Goal: Information Seeking & Learning: Learn about a topic

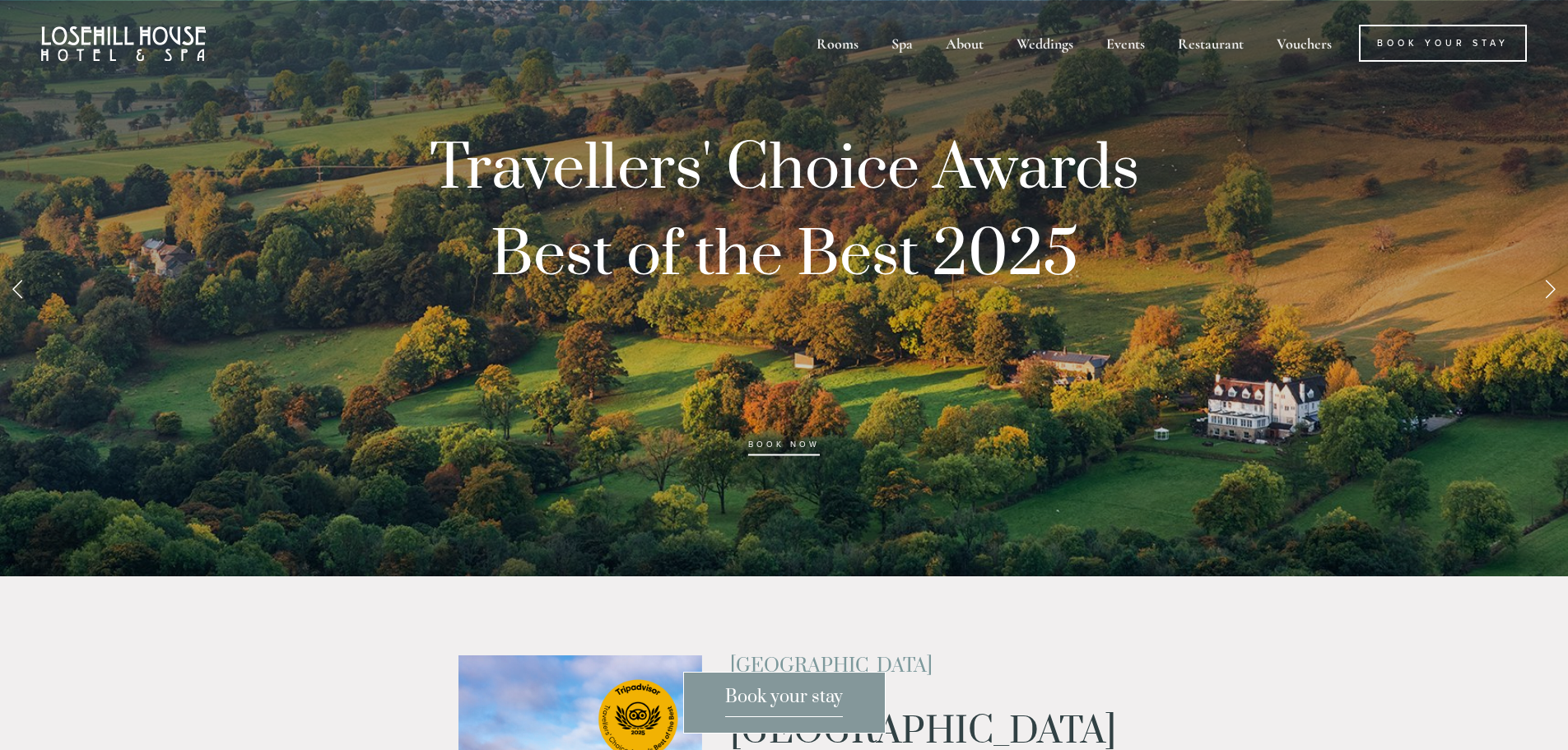
click at [1544, 288] on link "Next Slide" at bounding box center [1549, 288] width 36 height 49
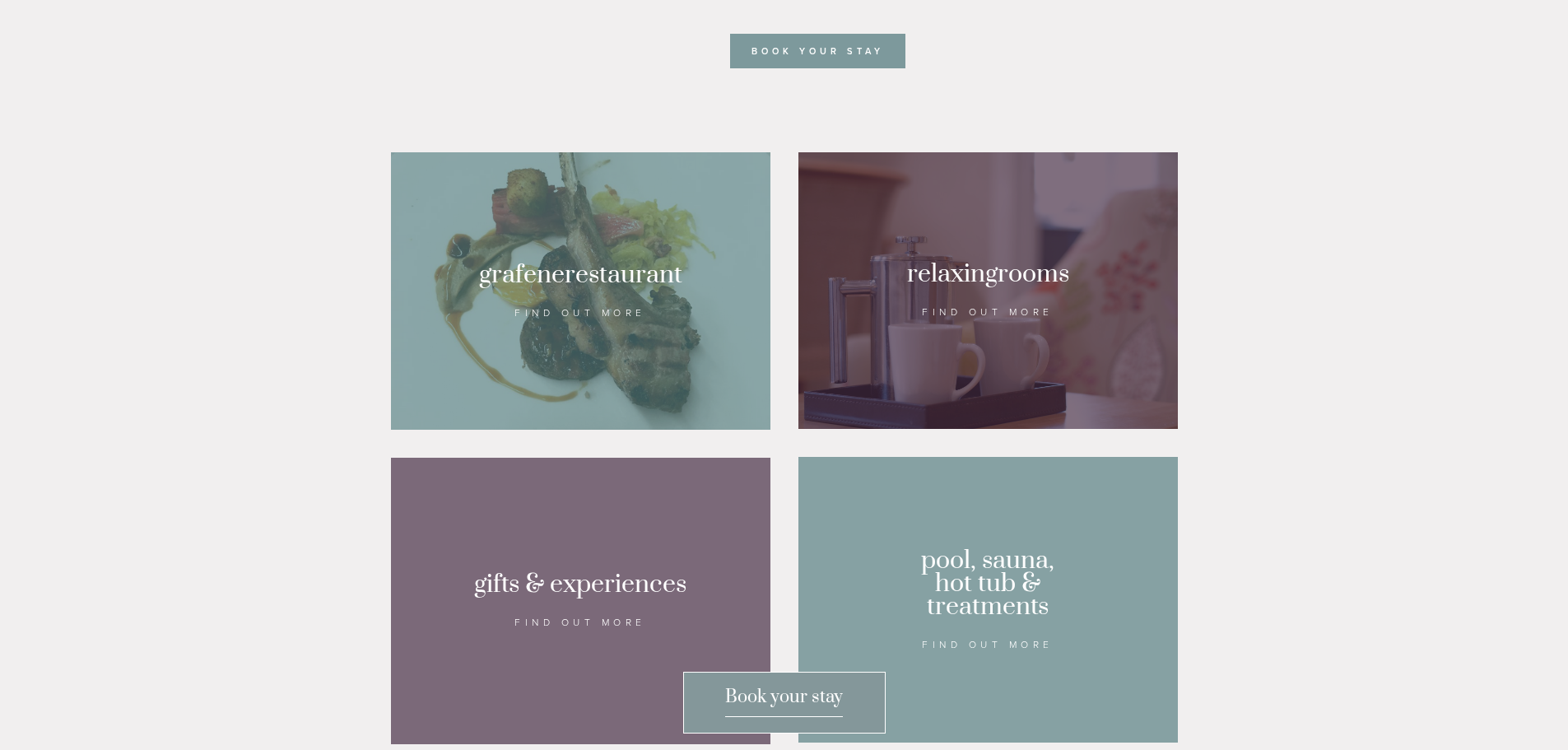
scroll to position [1153, 0]
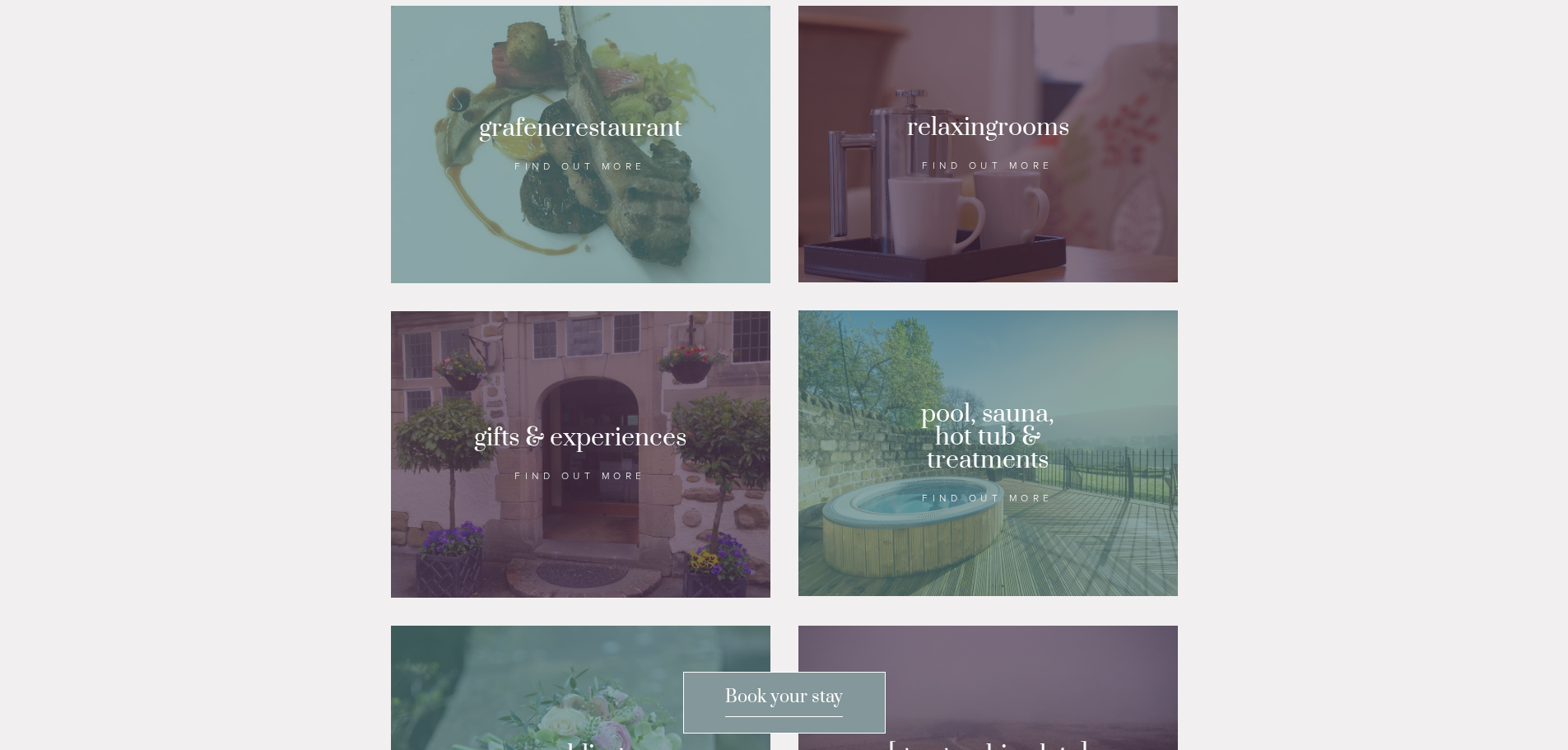
click at [1031, 177] on div at bounding box center [988, 144] width 380 height 277
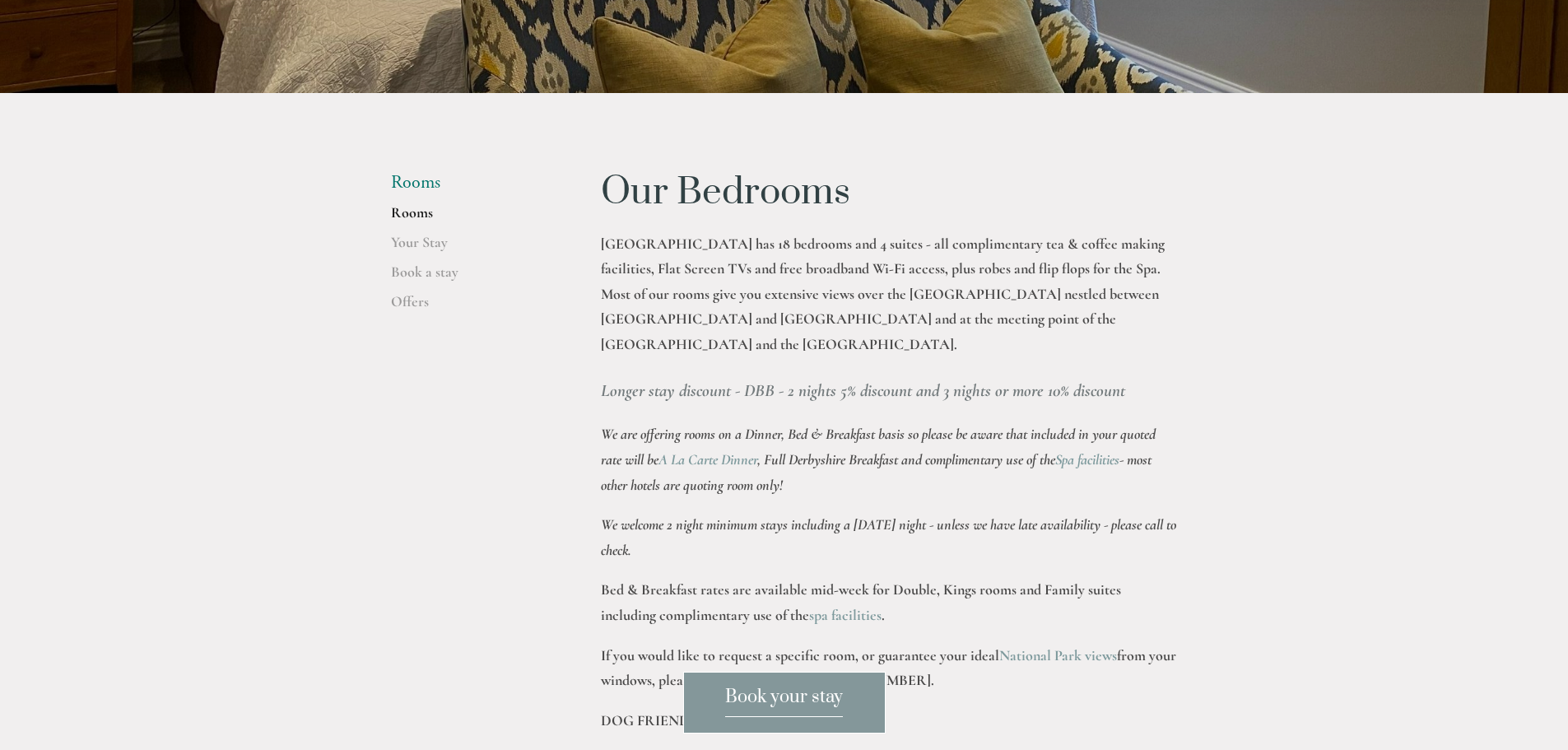
scroll to position [411, 0]
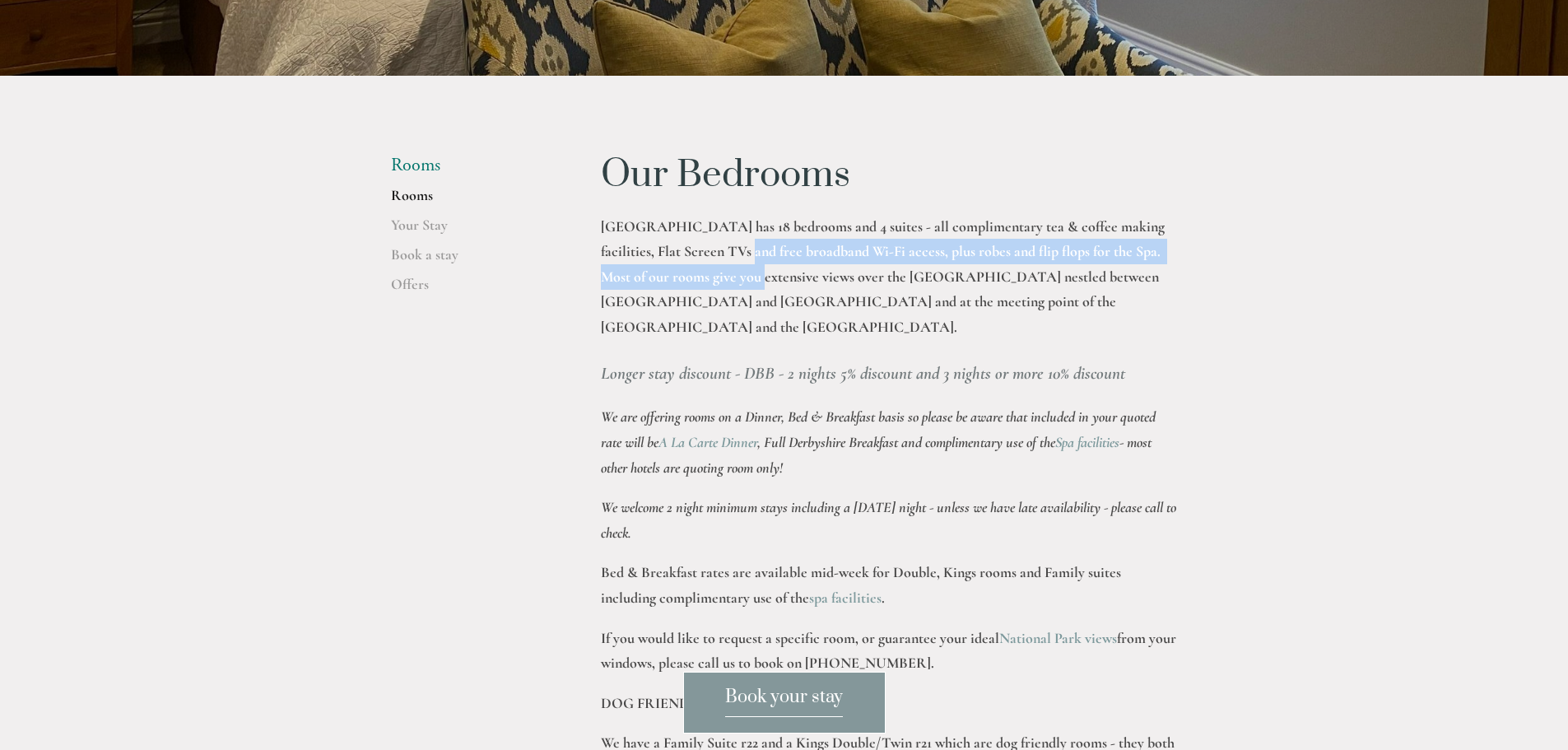
drag, startPoint x: 739, startPoint y: 251, endPoint x: 747, endPoint y: 288, distance: 37.9
click at [747, 288] on p "Losehill House Hotel has 18 bedrooms and 4 suites - all complimentary tea & cof…" at bounding box center [889, 276] width 577 height 126
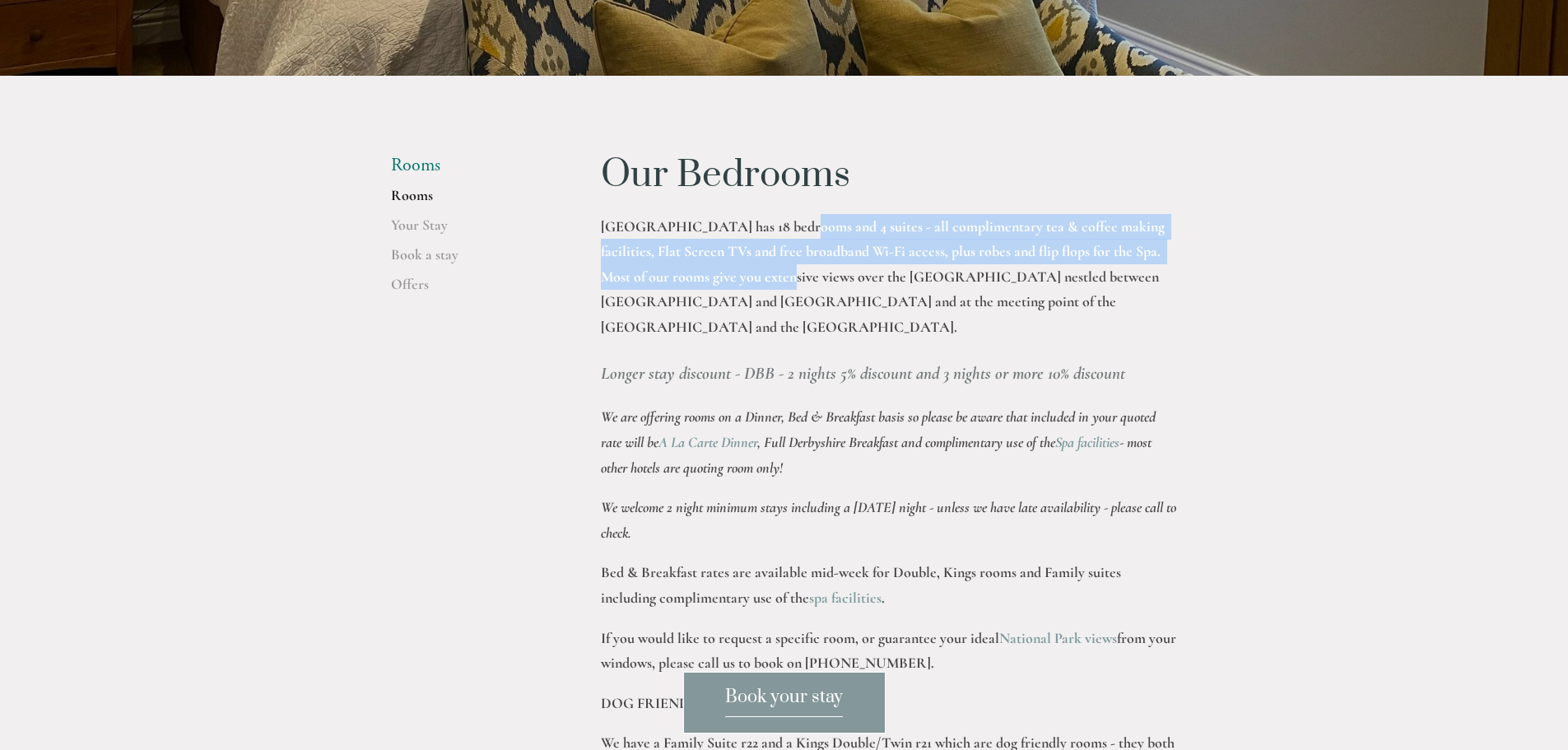
drag, startPoint x: 771, startPoint y: 225, endPoint x: 778, endPoint y: 288, distance: 63.4
click at [778, 288] on p "Losehill House Hotel has 18 bedrooms and 4 suites - all complimentary tea & cof…" at bounding box center [889, 276] width 577 height 126
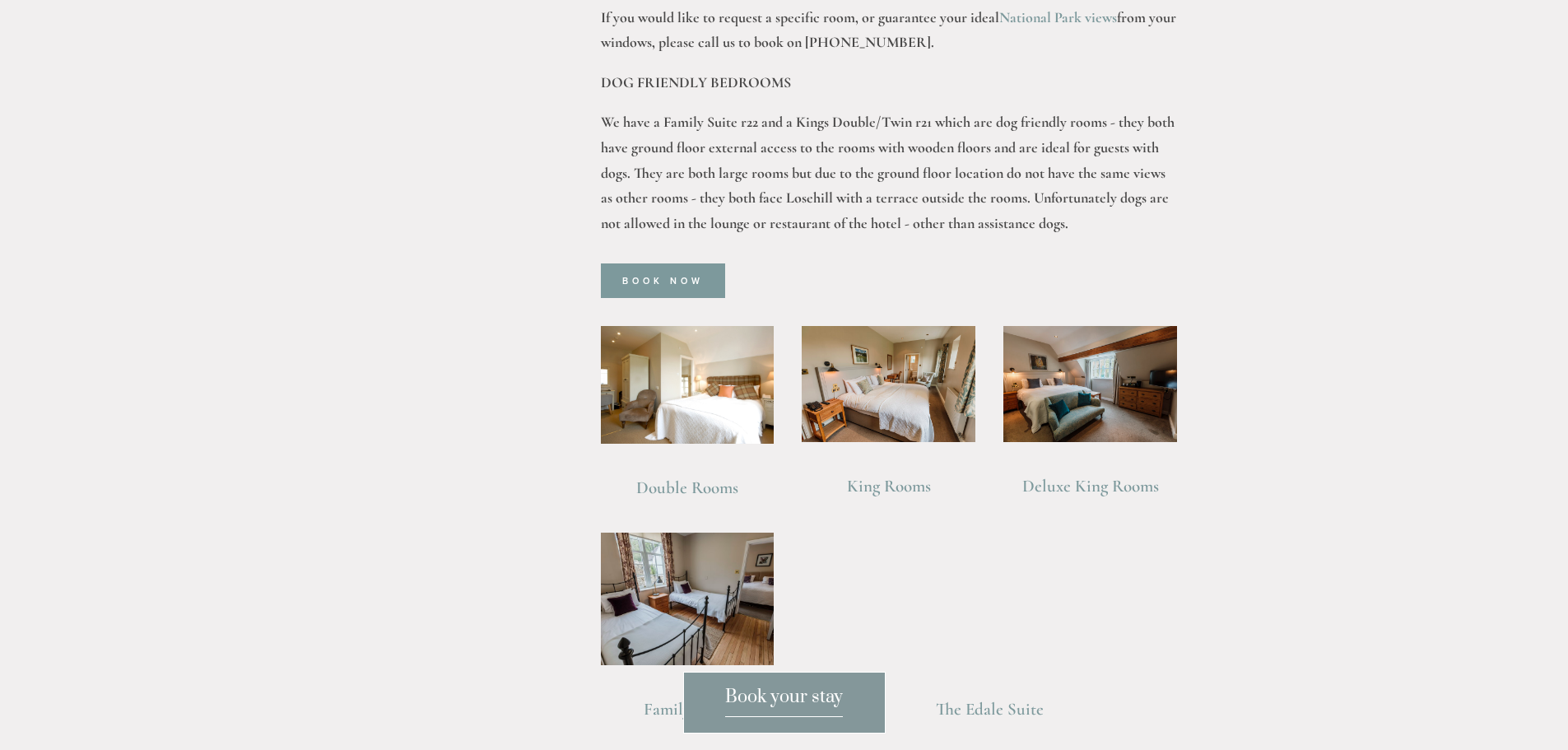
scroll to position [1070, 0]
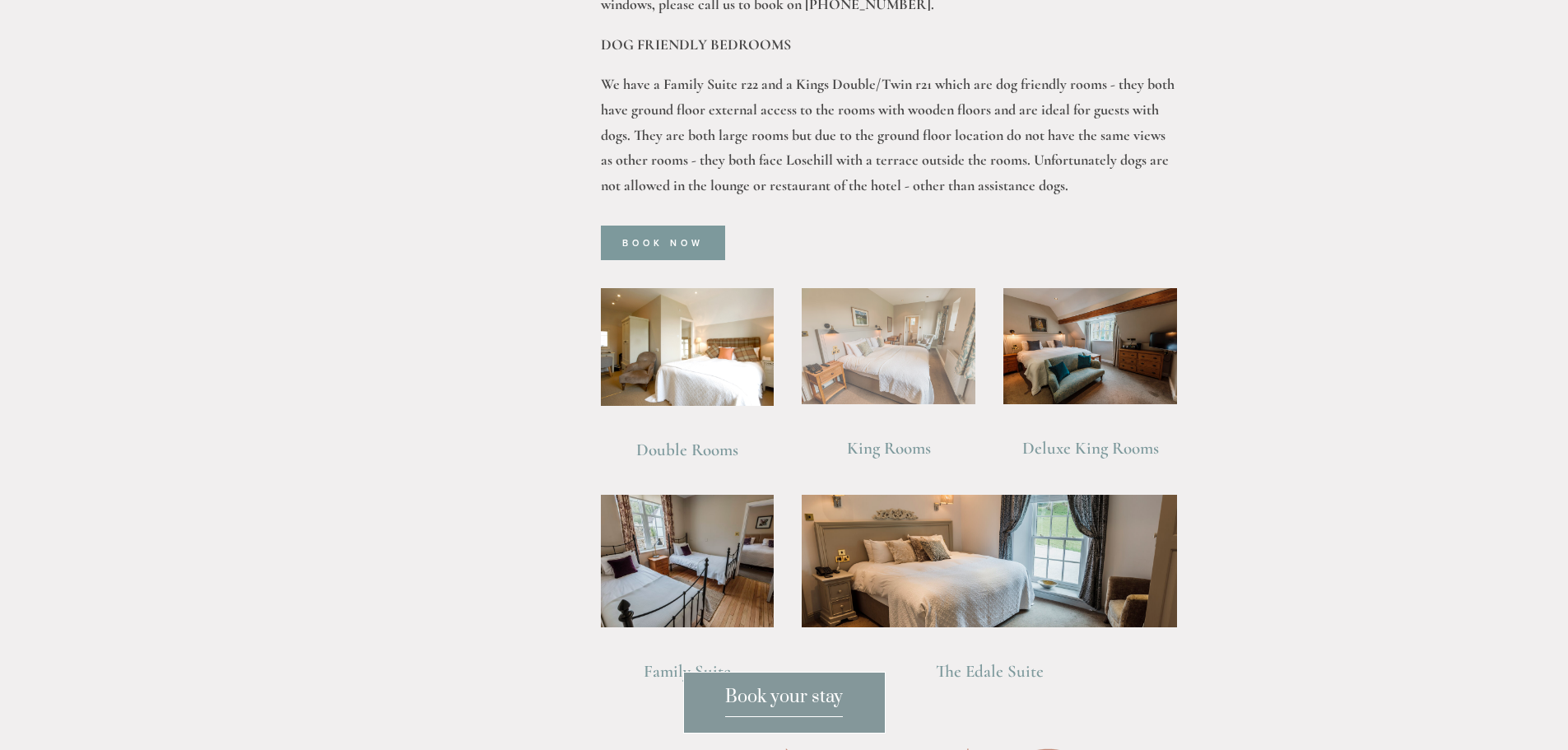
click at [872, 331] on img at bounding box center [889, 346] width 174 height 116
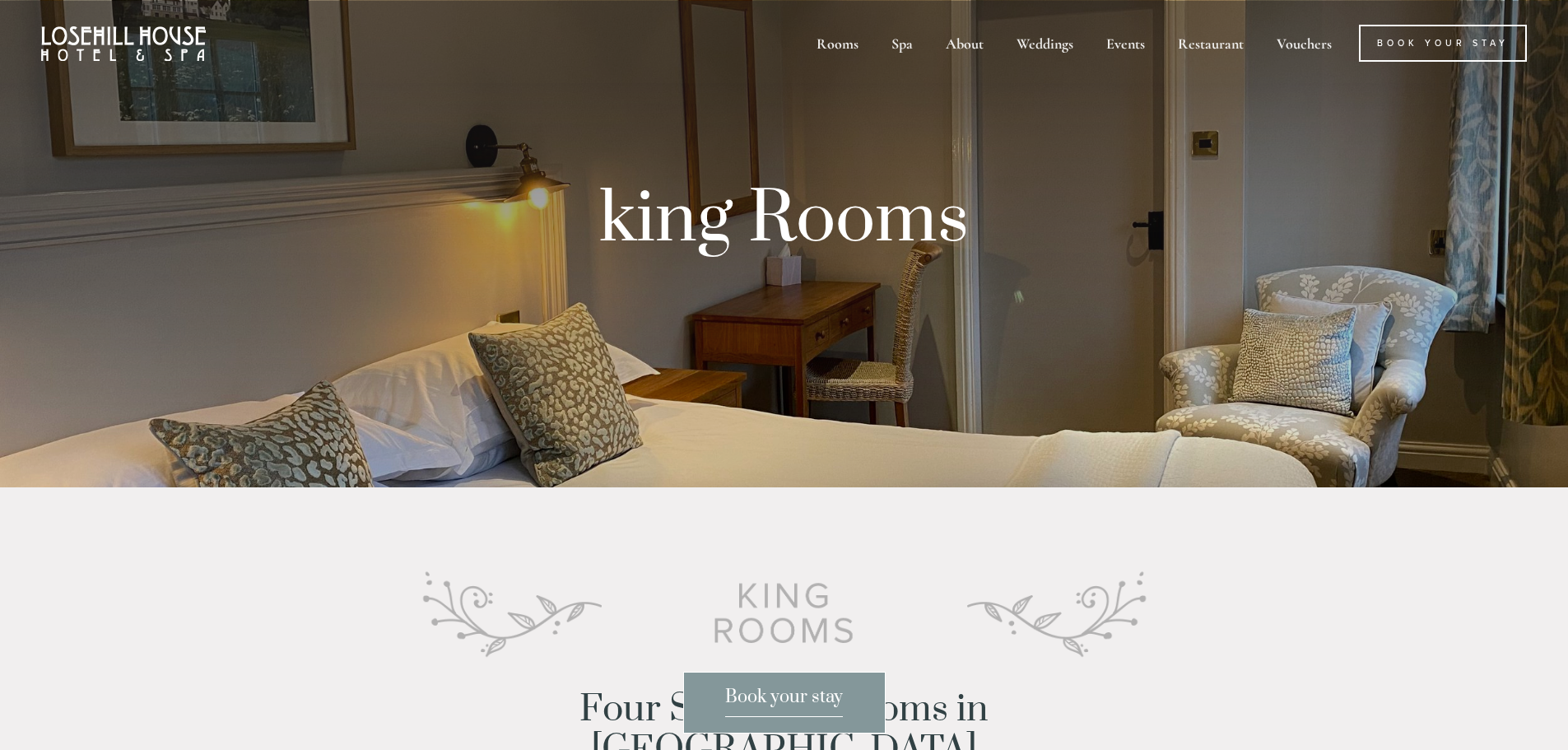
scroll to position [411, 0]
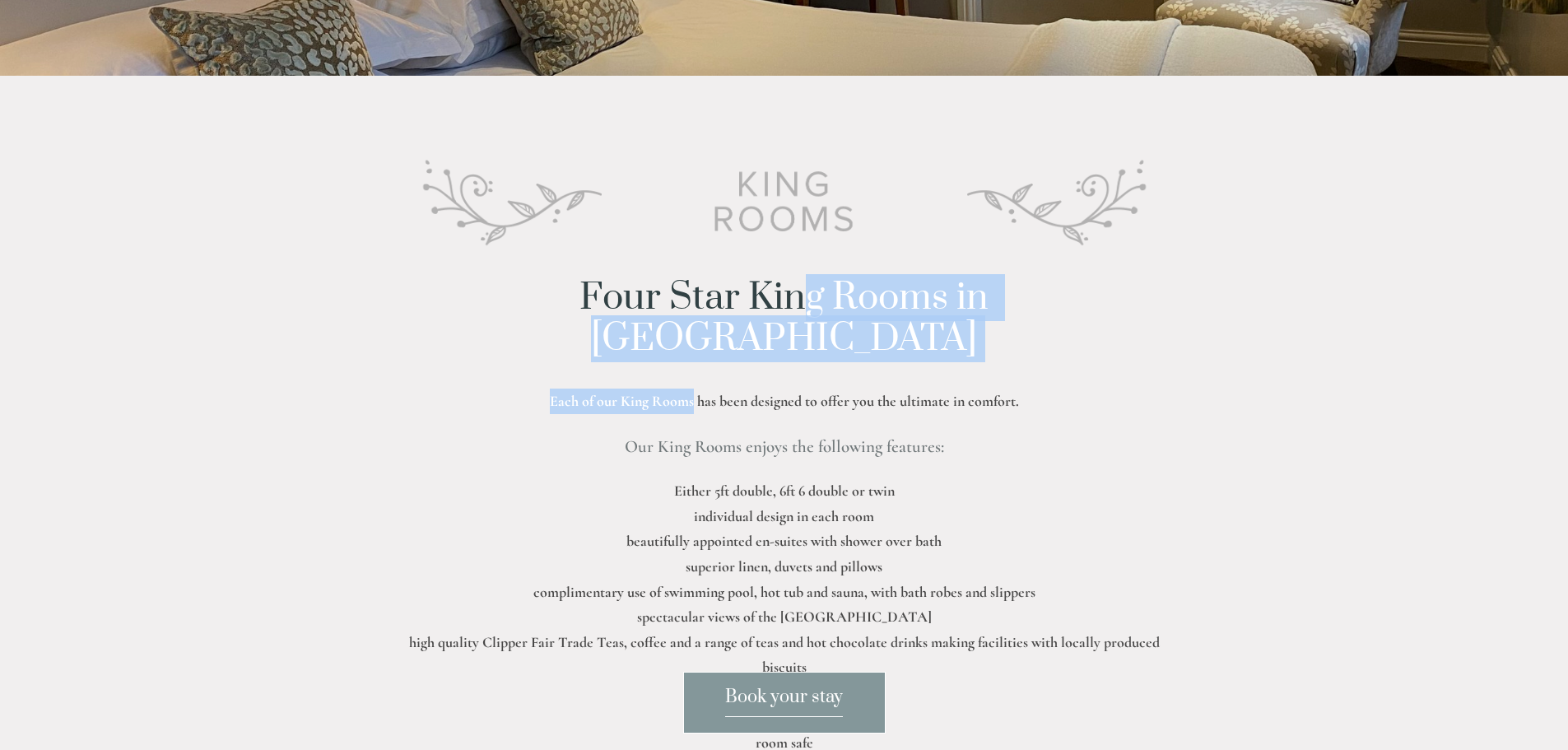
drag, startPoint x: 654, startPoint y: 281, endPoint x: 695, endPoint y: 359, distance: 88.1
click at [695, 359] on div "Four Star King Rooms in The Peak District Each of our King Rooms has been desig…" at bounding box center [784, 543] width 815 height 778
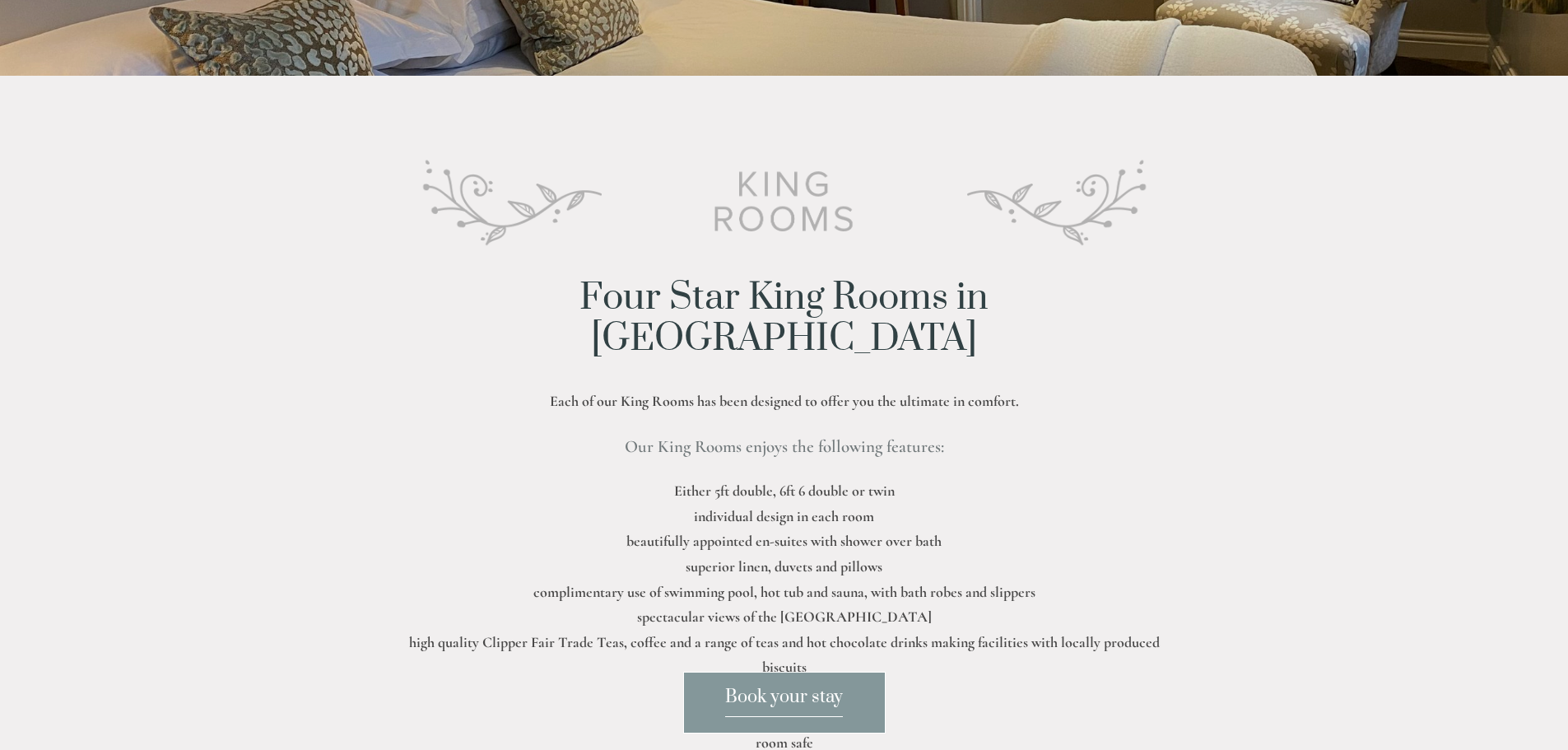
click at [728, 389] on div "Each of our King Rooms has been designed to offer you the ultimate in comfort. …" at bounding box center [784, 623] width 787 height 468
click at [764, 478] on p "Either 5ft double, 6ft 6 double or twin individual design in each room beautifu…" at bounding box center [784, 667] width 787 height 378
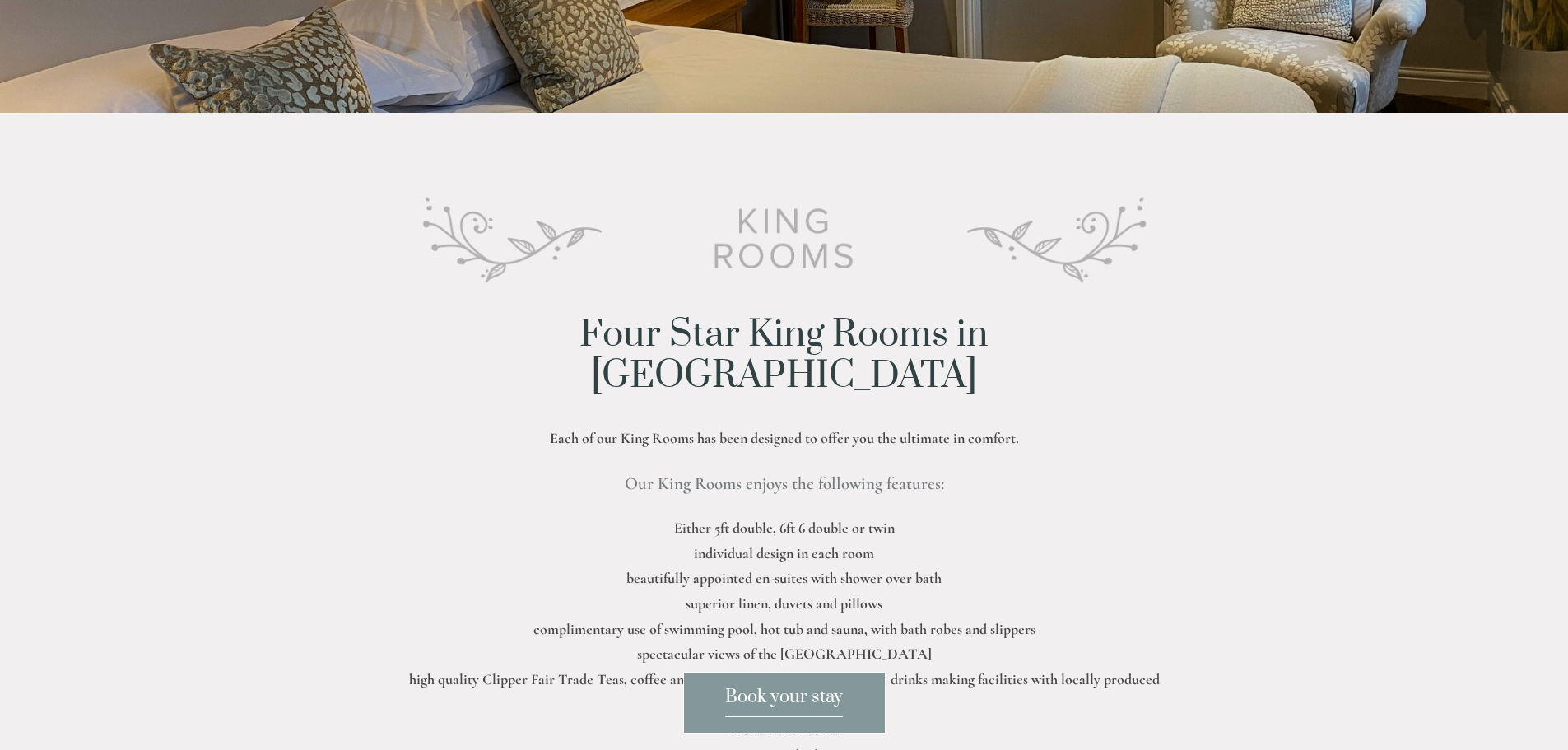
scroll to position [0, 0]
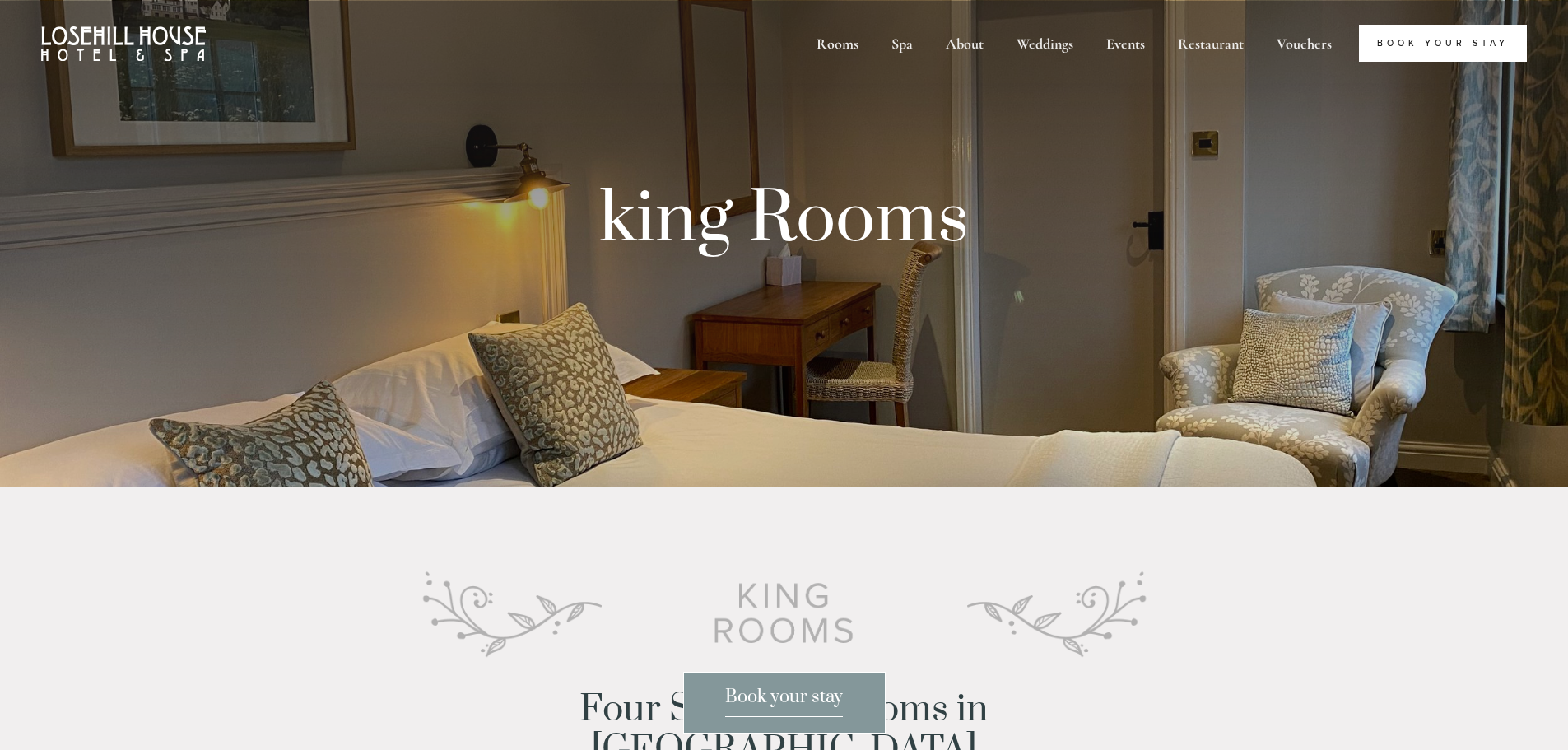
click at [1414, 45] on link "Book Your Stay" at bounding box center [1442, 43] width 168 height 37
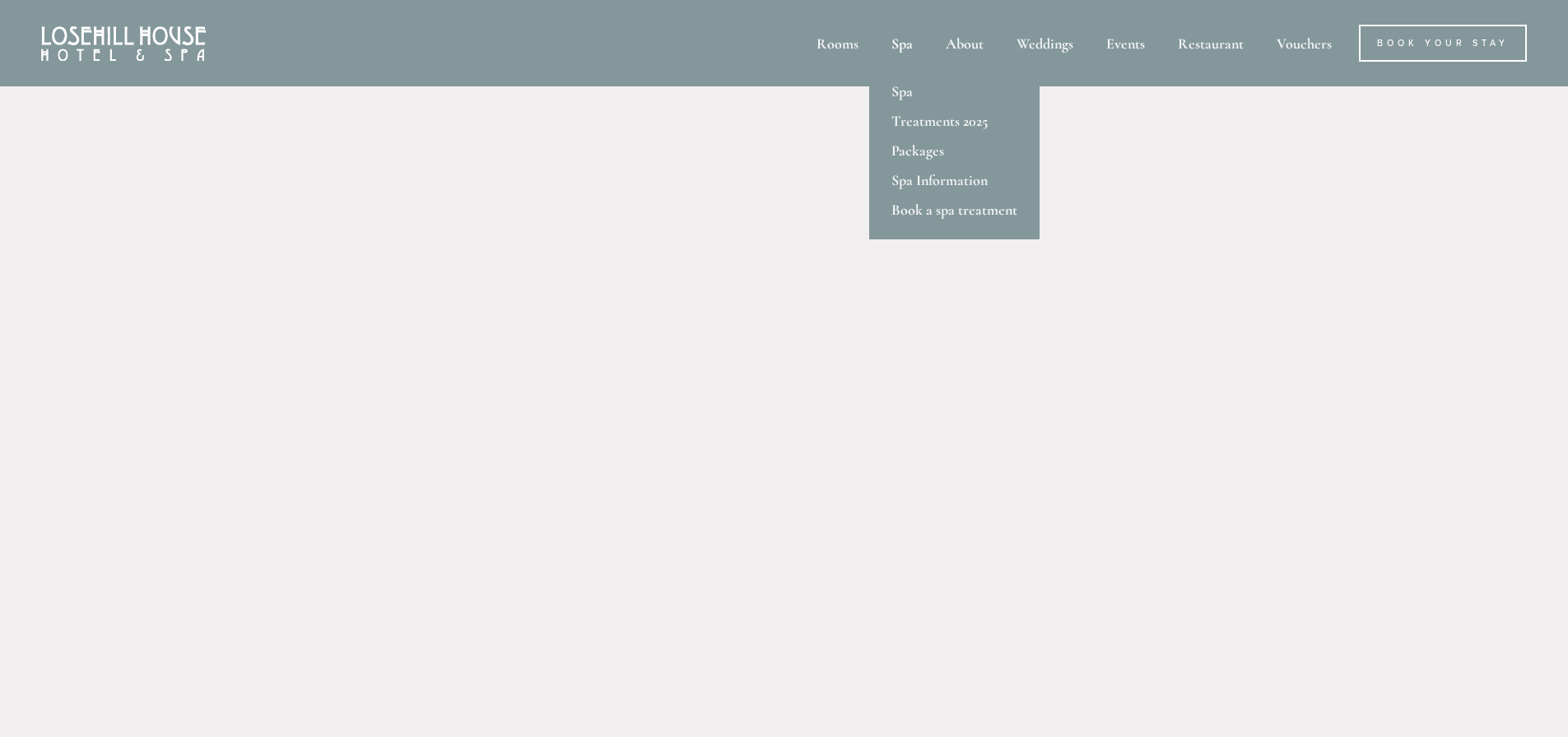
click at [911, 40] on div "Spa" at bounding box center [902, 43] width 51 height 37
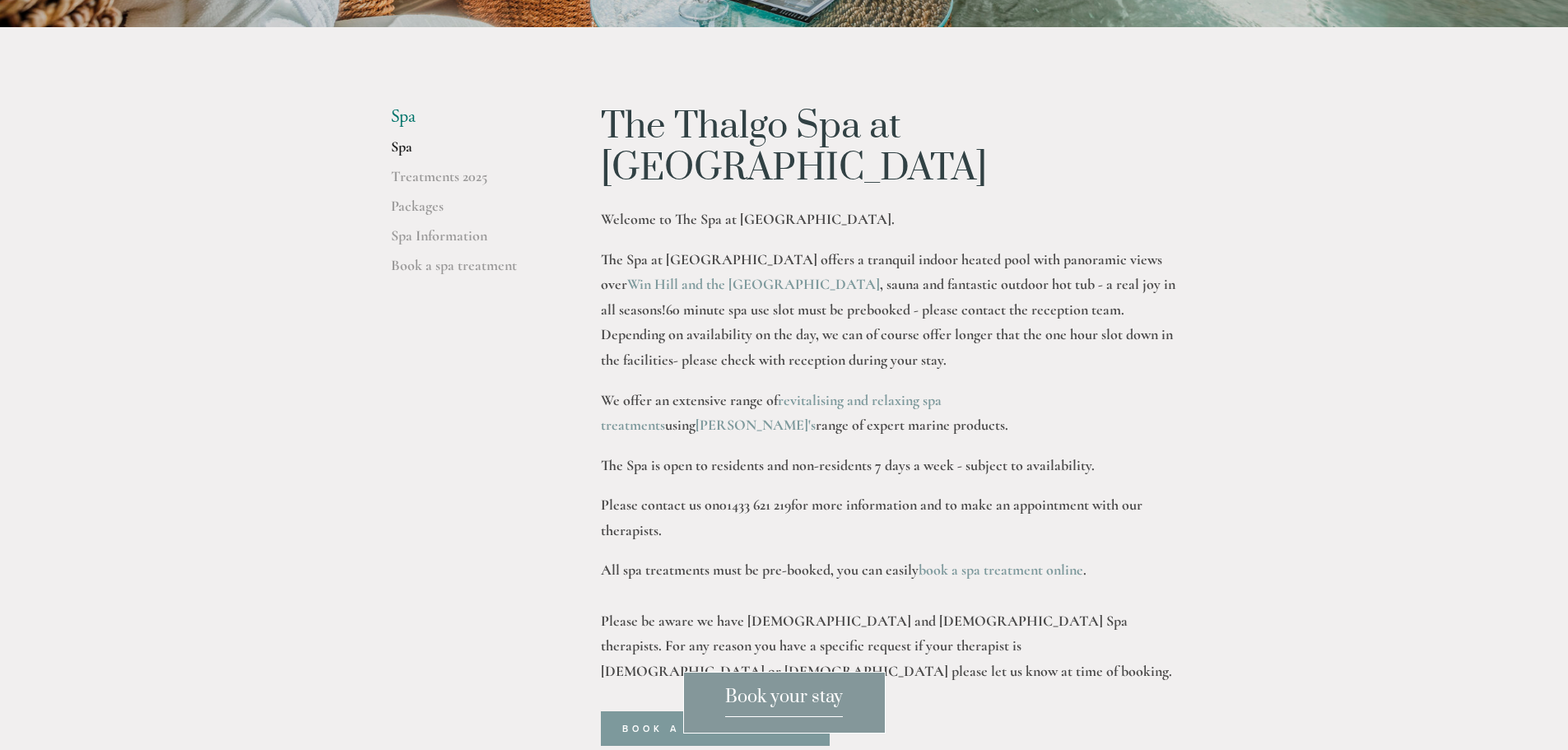
scroll to position [494, 0]
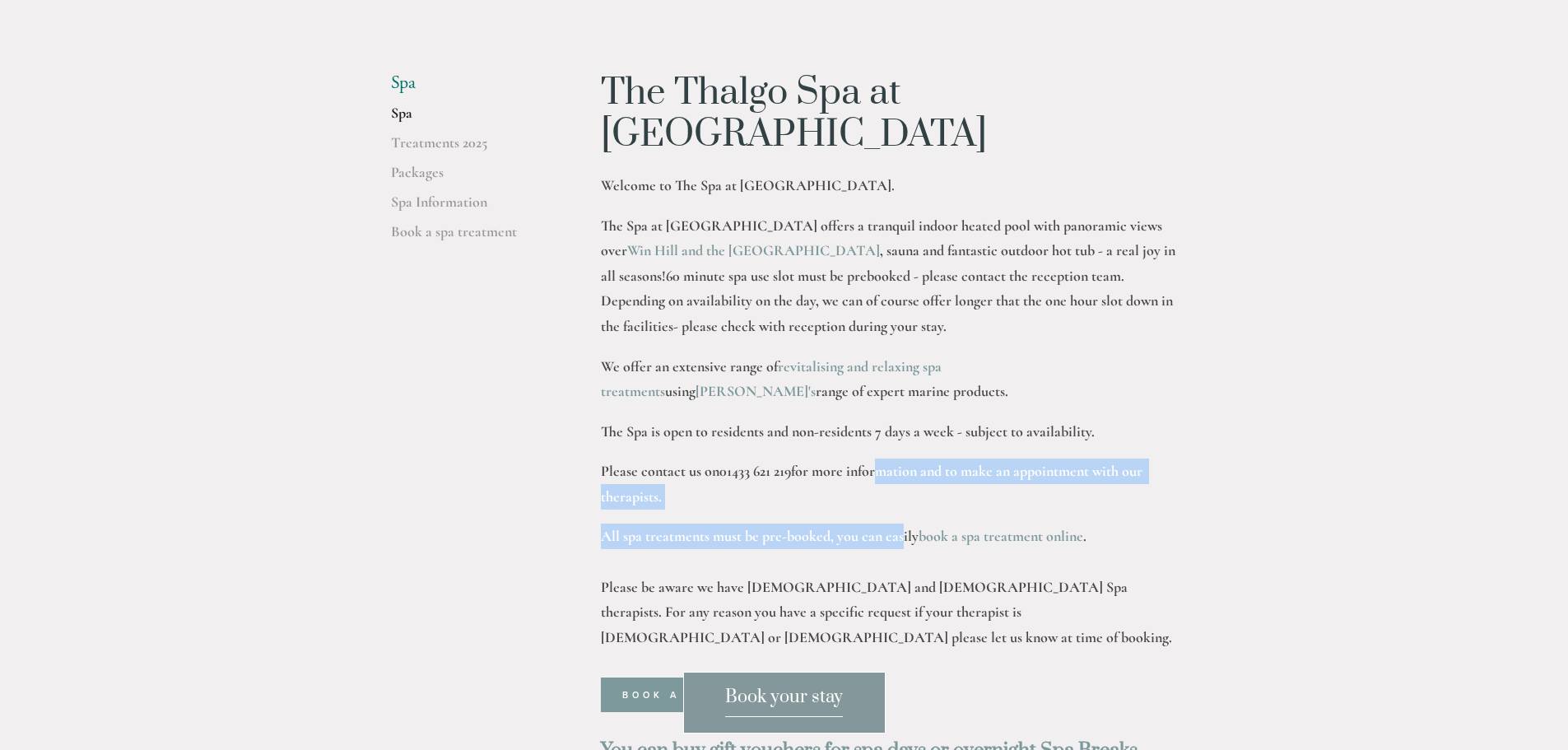
drag, startPoint x: 873, startPoint y: 408, endPoint x: 899, endPoint y: 484, distance: 80.3
click at [899, 484] on div "The Thalgo Spa at [GEOGRAPHIC_DATA] Welcome to The Spa at [GEOGRAPHIC_DATA]. Th…" at bounding box center [889, 360] width 577 height 577
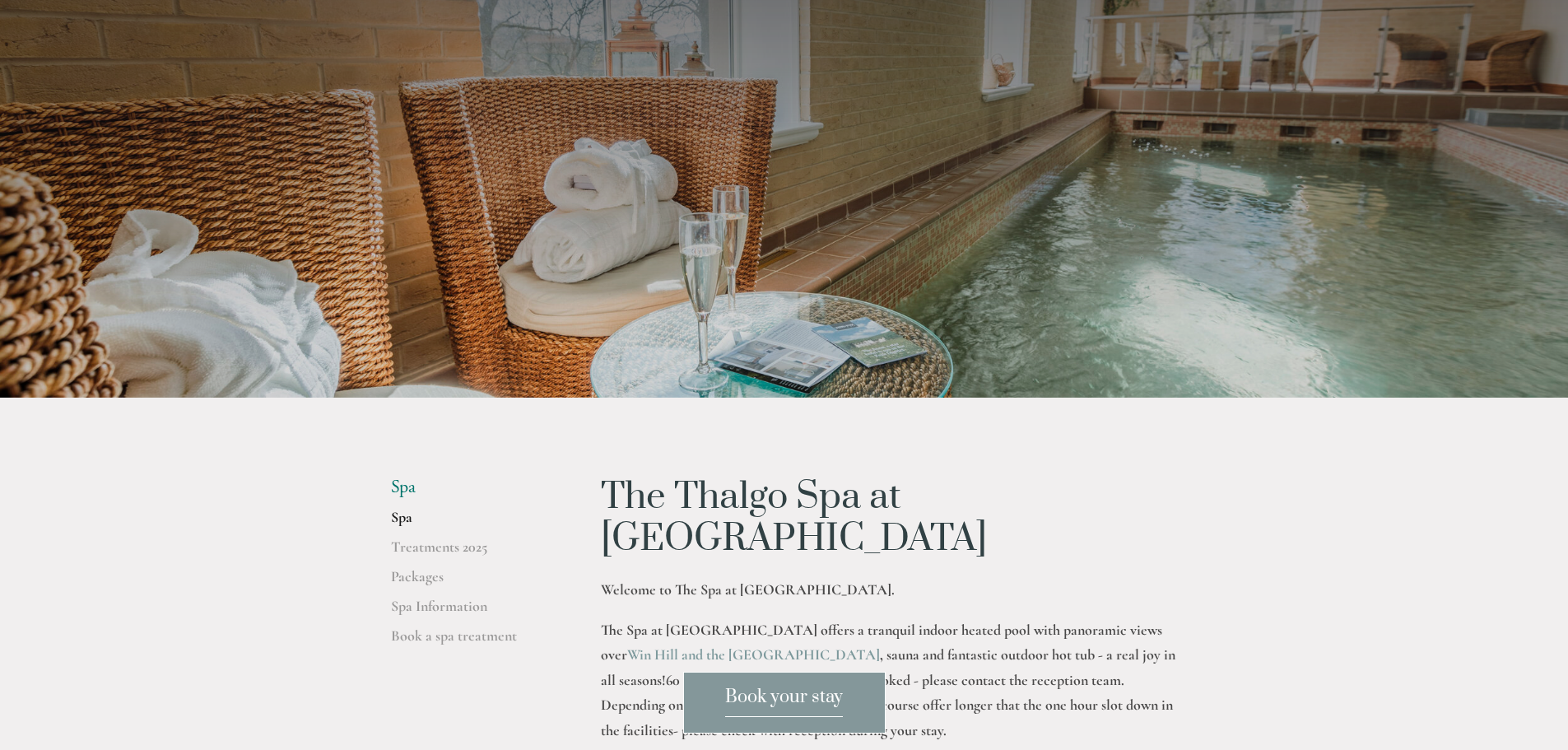
scroll to position [83, 0]
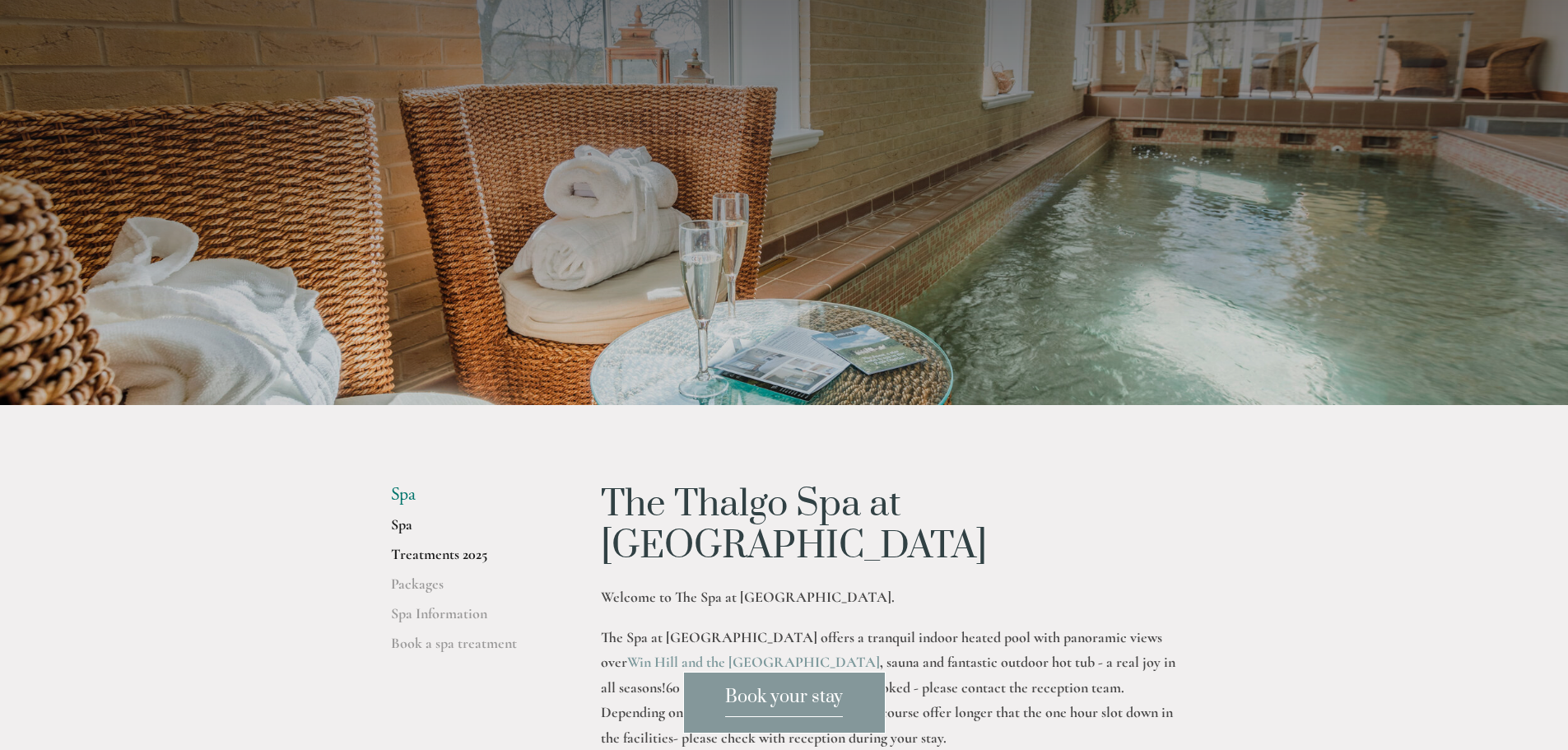
click at [441, 562] on link "Treatments 2025" at bounding box center [469, 560] width 157 height 30
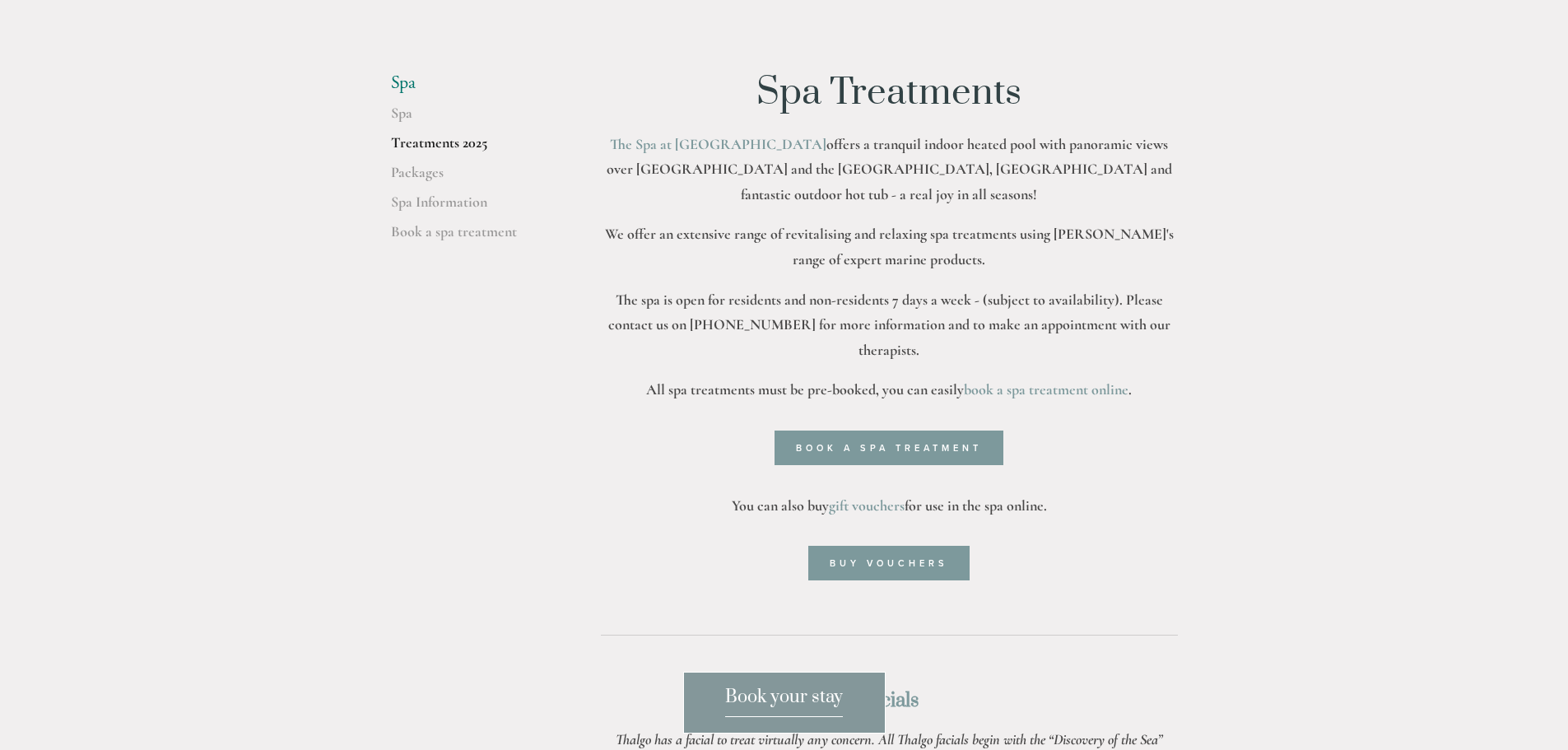
scroll to position [330, 0]
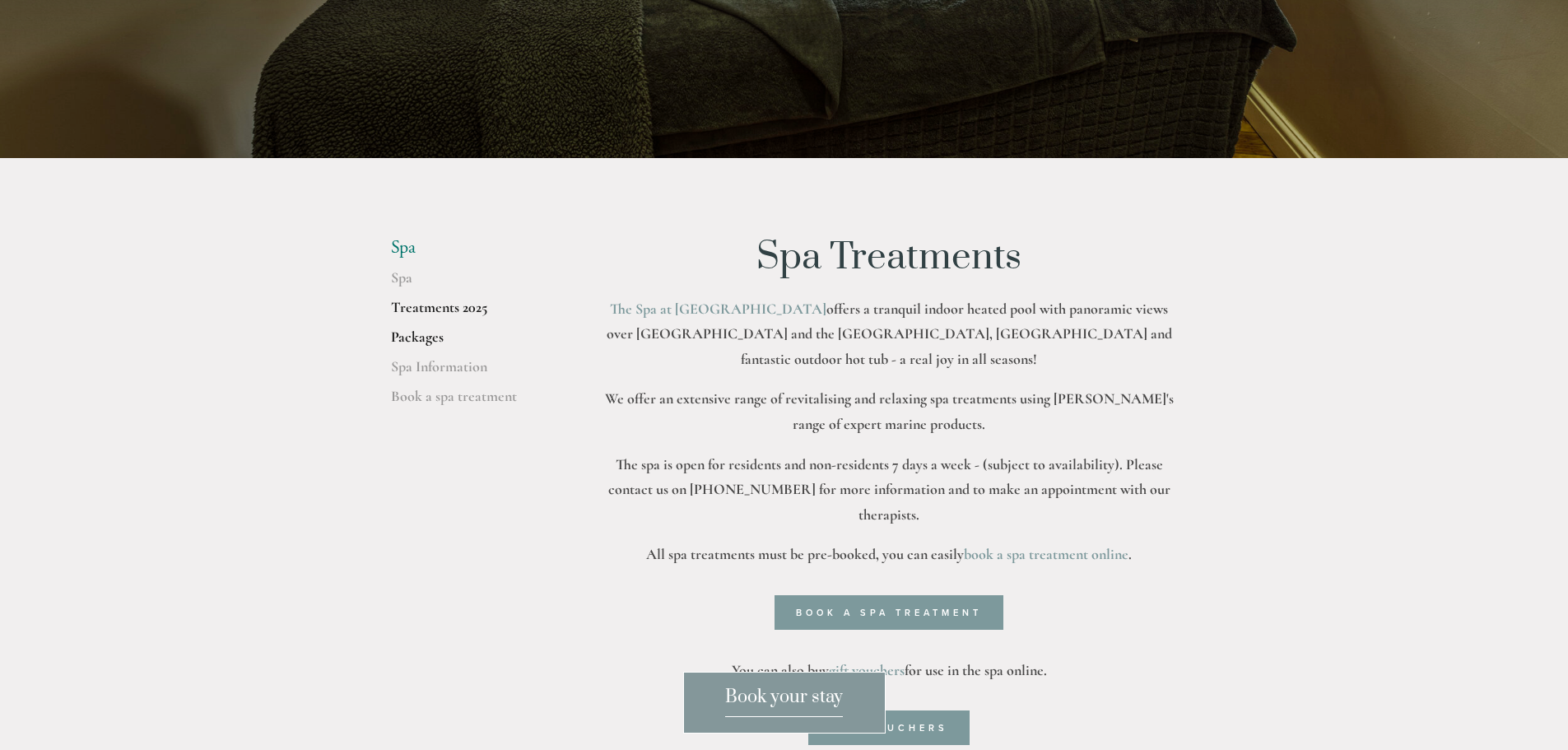
click at [419, 340] on link "Packages" at bounding box center [469, 343] width 157 height 30
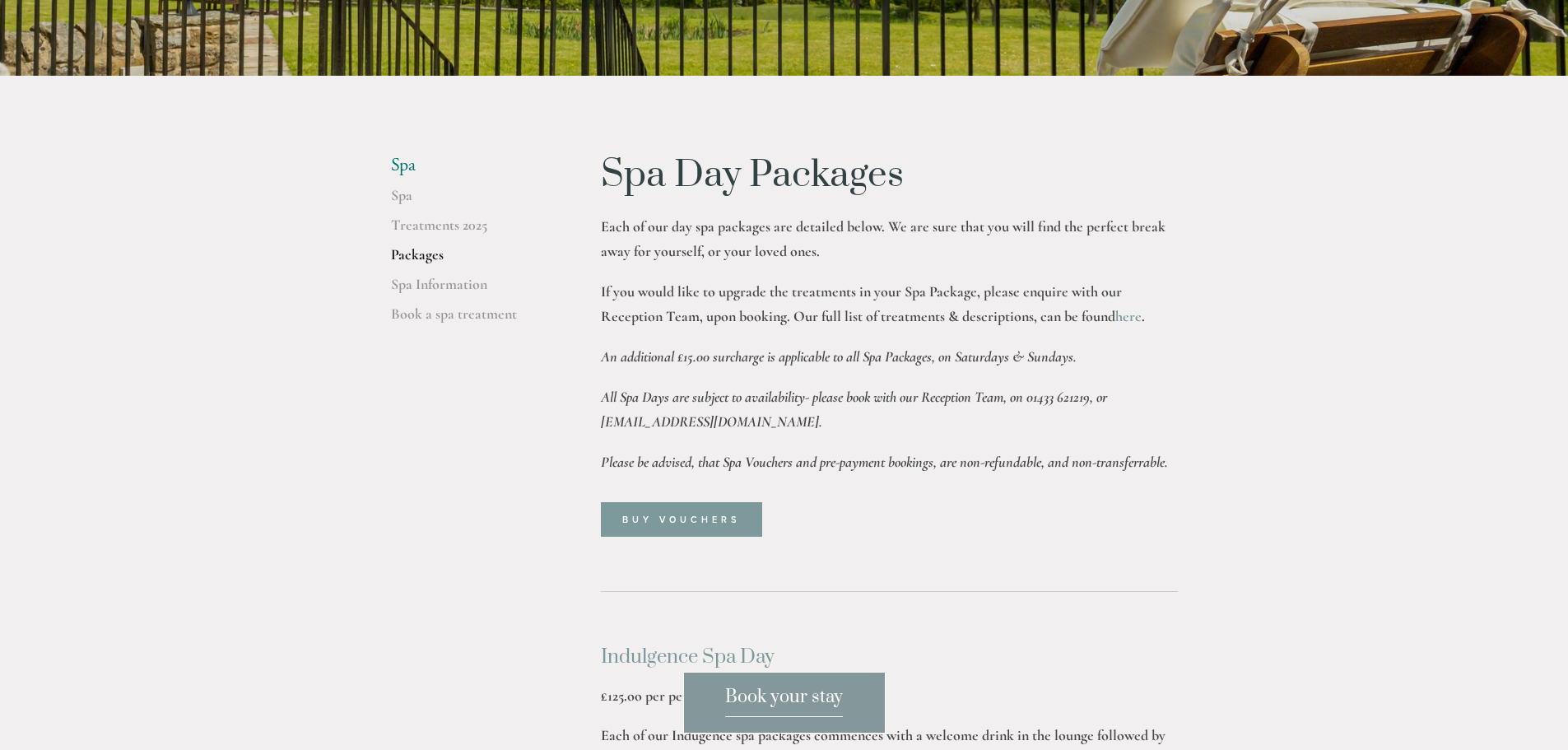
scroll to position [741, 0]
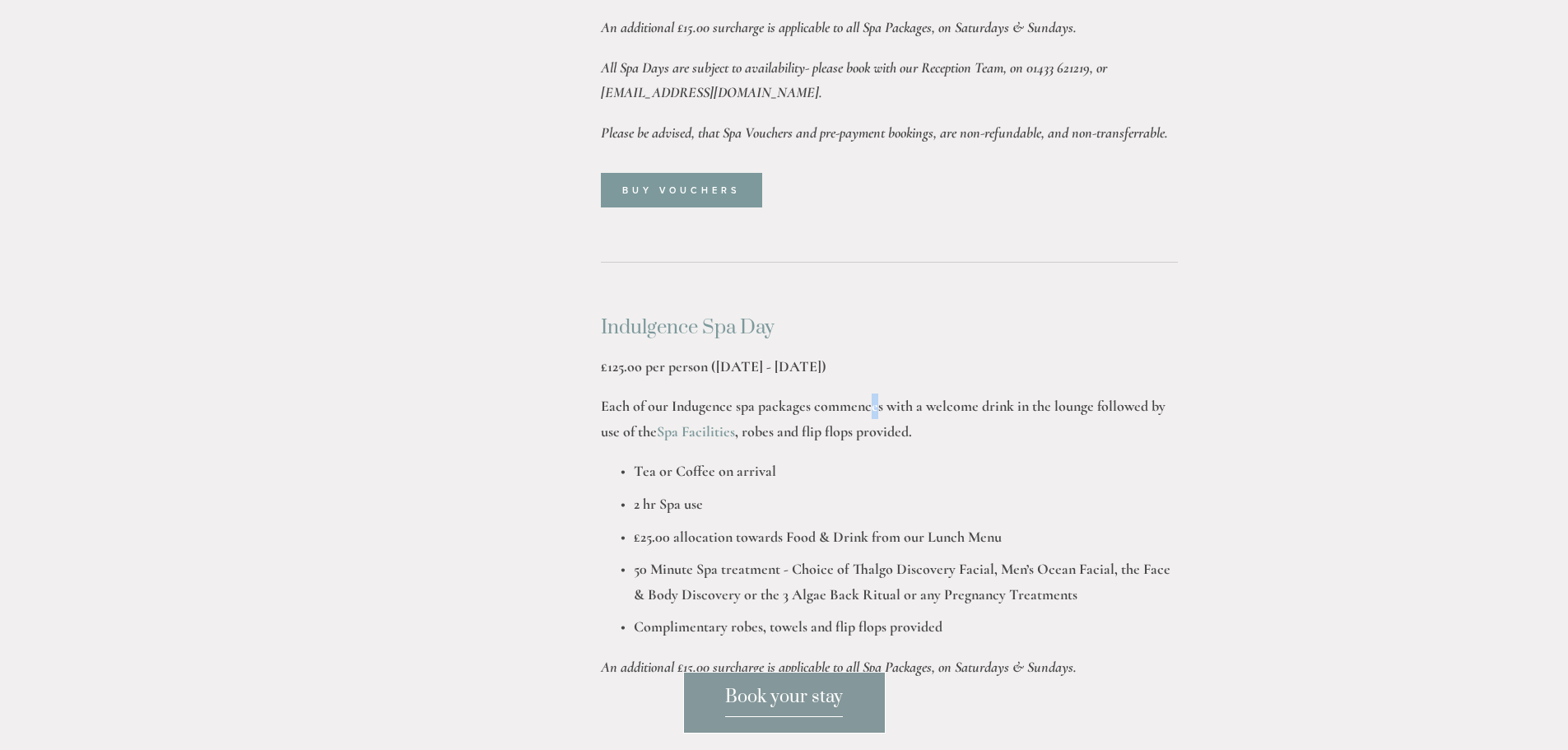
drag, startPoint x: 869, startPoint y: 383, endPoint x: 876, endPoint y: 414, distance: 31.8
click at [876, 414] on div "Indulgence Spa Day £125.oo per person (Monday - Friday) Each of our Indugence s…" at bounding box center [889, 498] width 577 height 362
click at [876, 414] on strong "Each of our Indugence spa packages commences with a welcome drink in the lounge…" at bounding box center [884, 419] width 568 height 44
click at [897, 416] on p "Each of our Indugence spa packages commences with a welcome drink in the lounge…" at bounding box center [889, 419] width 577 height 50
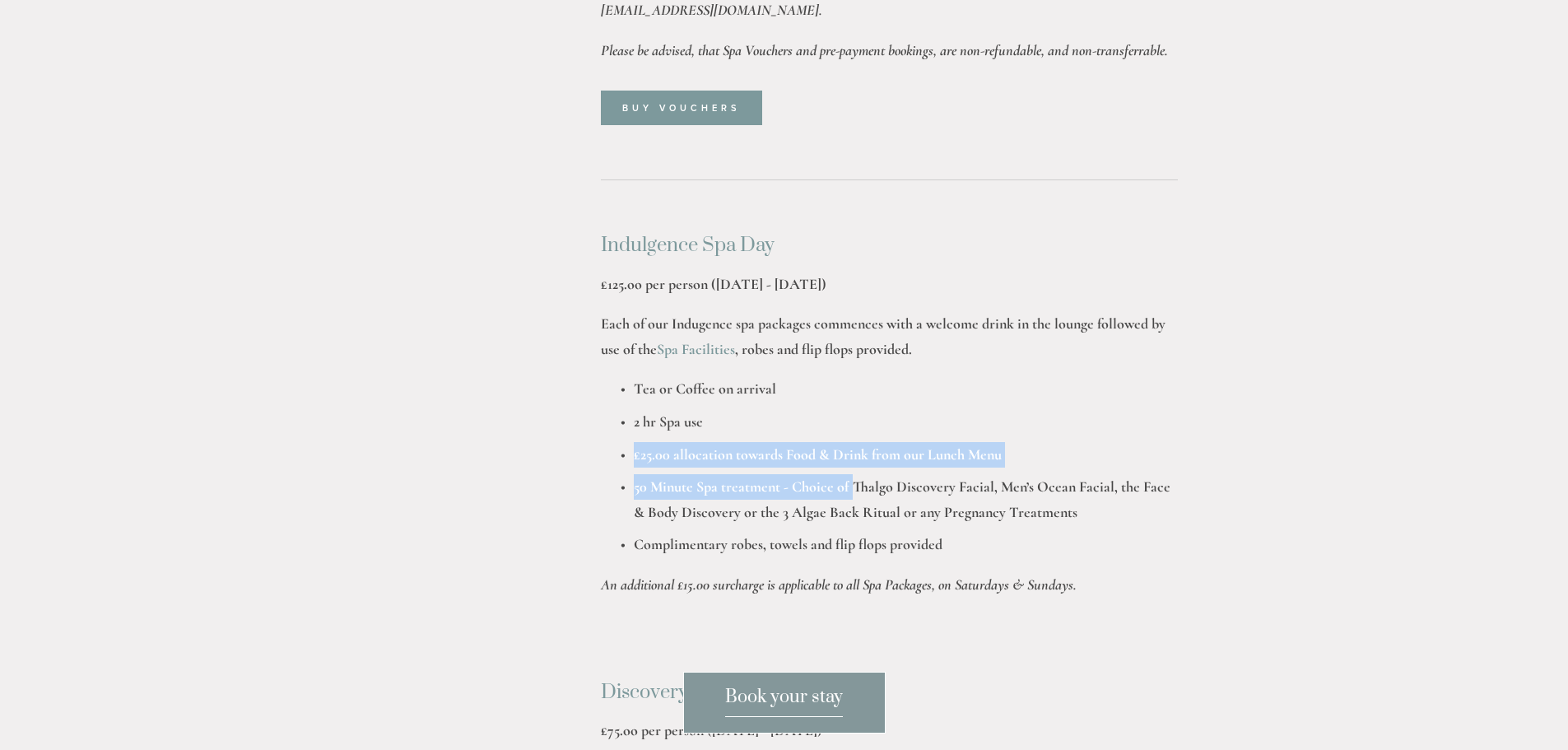
drag, startPoint x: 856, startPoint y: 420, endPoint x: 851, endPoint y: 499, distance: 79.2
click at [851, 499] on ul "Tea or Coffee on arrival 2 hr Spa use £25.00 allocation towards Food & Drink fr…" at bounding box center [889, 467] width 577 height 181
click at [851, 499] on p "50 Minute Spa treatment - Choice of Thalgo Discovery Facial, Men’s Ocean Facial…" at bounding box center [905, 499] width 544 height 50
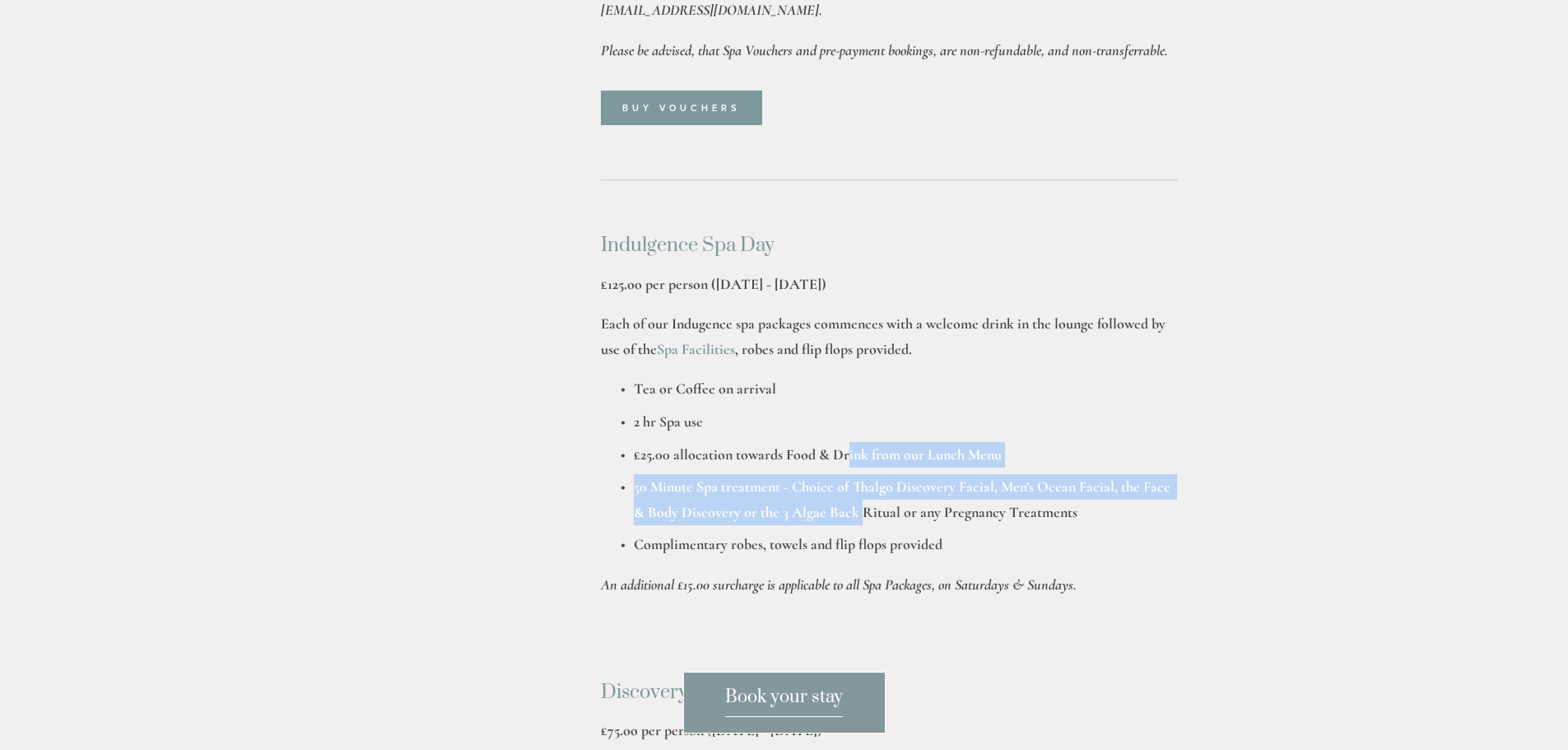
drag, startPoint x: 847, startPoint y: 454, endPoint x: 858, endPoint y: 523, distance: 69.9
click at [858, 523] on ul "Tea or Coffee on arrival 2 hr Spa use £25.00 allocation towards Food & Drink fr…" at bounding box center [889, 467] width 577 height 181
click at [858, 523] on p "50 Minute Spa treatment - Choice of Thalgo Discovery Facial, Men’s Ocean Facial…" at bounding box center [905, 499] width 544 height 50
drag, startPoint x: 679, startPoint y: 491, endPoint x: 709, endPoint y: 524, distance: 44.6
click at [709, 524] on p "50 Minute Spa treatment - Choice of Thalgo Discovery Facial, Men’s Ocean Facial…" at bounding box center [905, 499] width 544 height 50
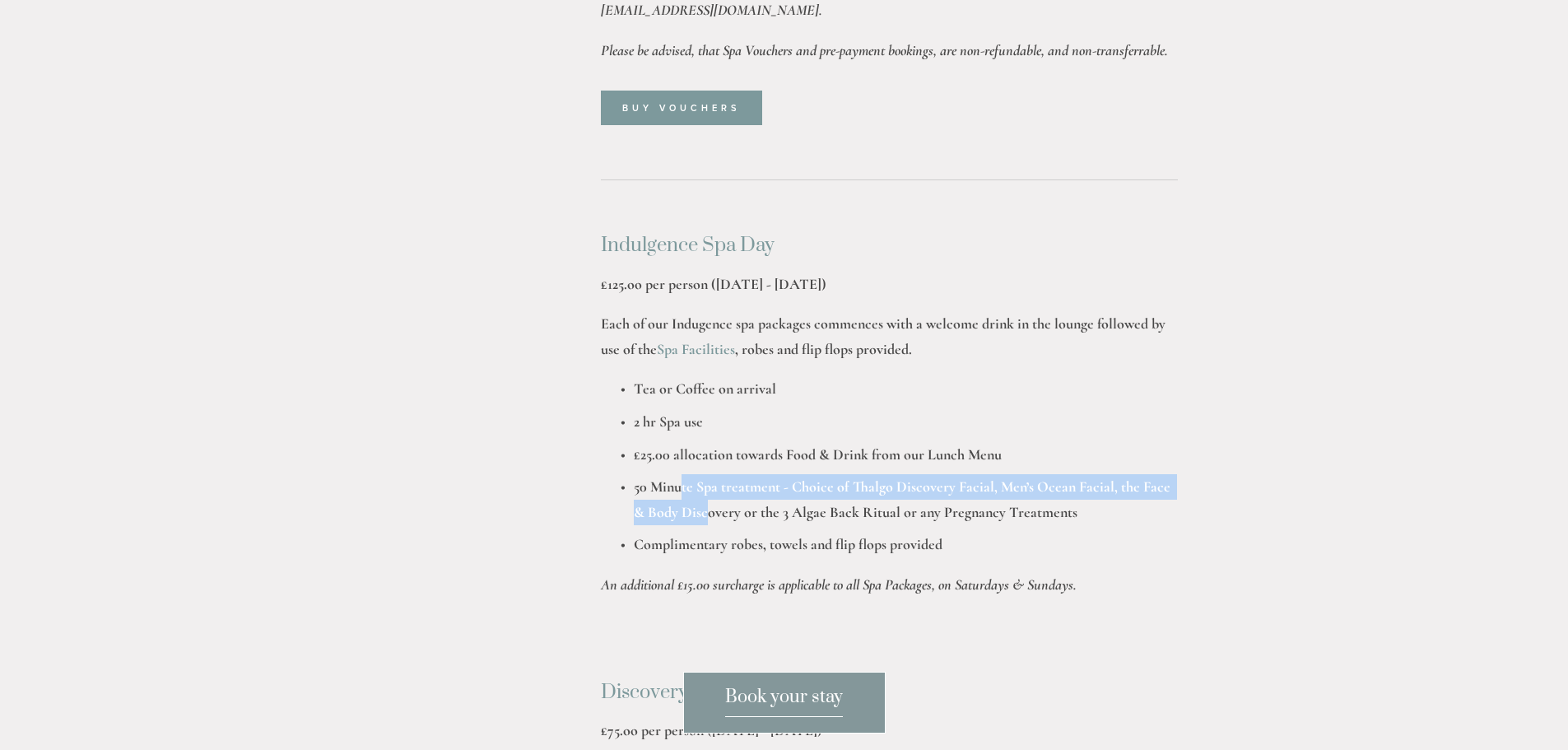
click at [709, 524] on p "50 Minute Spa treatment - Choice of Thalgo Discovery Facial, Men’s Ocean Facial…" at bounding box center [905, 499] width 544 height 50
drag, startPoint x: 904, startPoint y: 473, endPoint x: 917, endPoint y: 502, distance: 31.8
click at [917, 502] on ul "Tea or Coffee on arrival 2 hr Spa use £25.00 allocation towards Food & Drink fr…" at bounding box center [889, 467] width 577 height 181
click at [917, 502] on strong "50 Minute Spa treatment - Choice of Thalgo Discovery Facial, Men’s Ocean Facial…" at bounding box center [904, 499] width 540 height 44
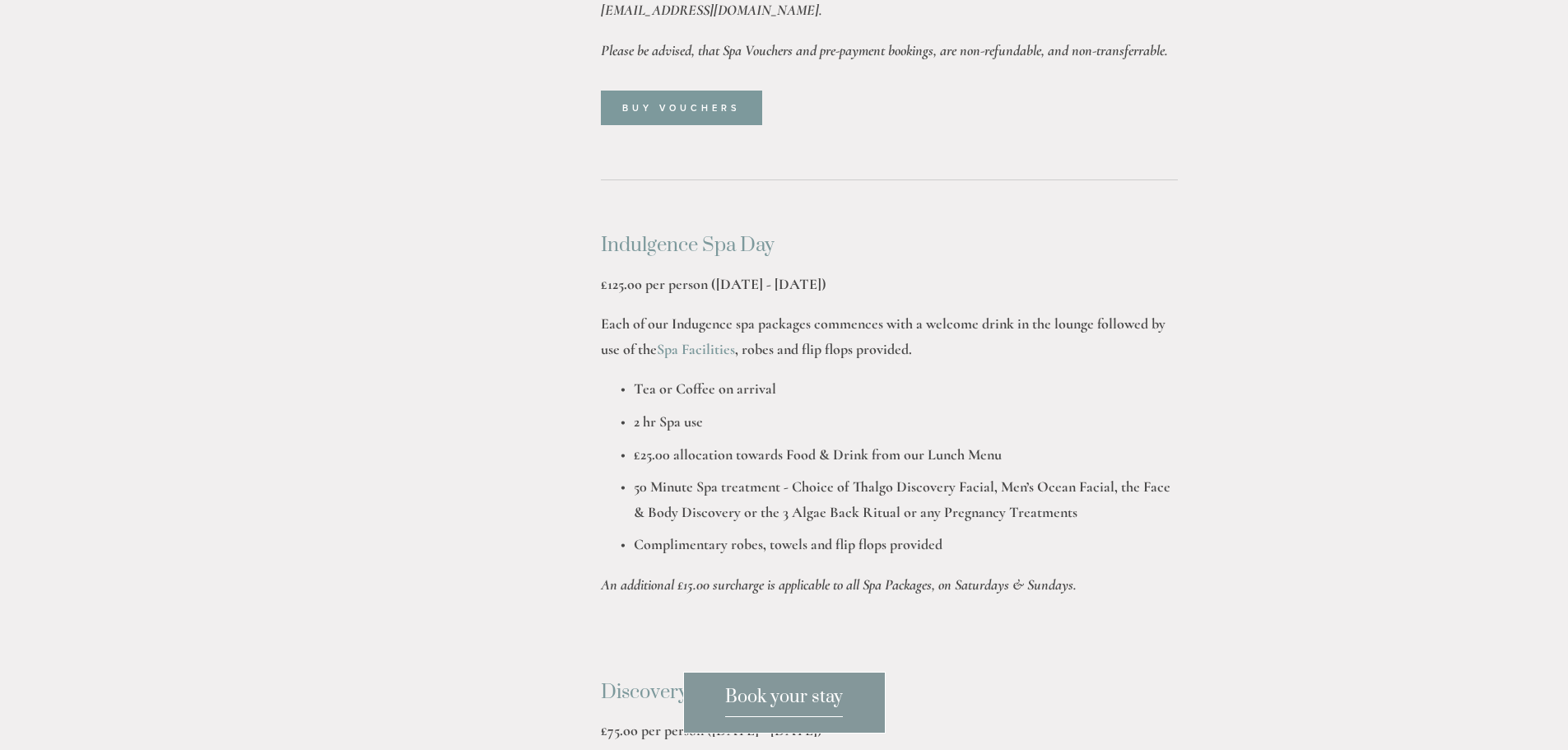
click at [885, 523] on p "50 Minute Spa treatment - Choice of Thalgo Discovery Facial, Men’s Ocean Facial…" at bounding box center [905, 499] width 544 height 50
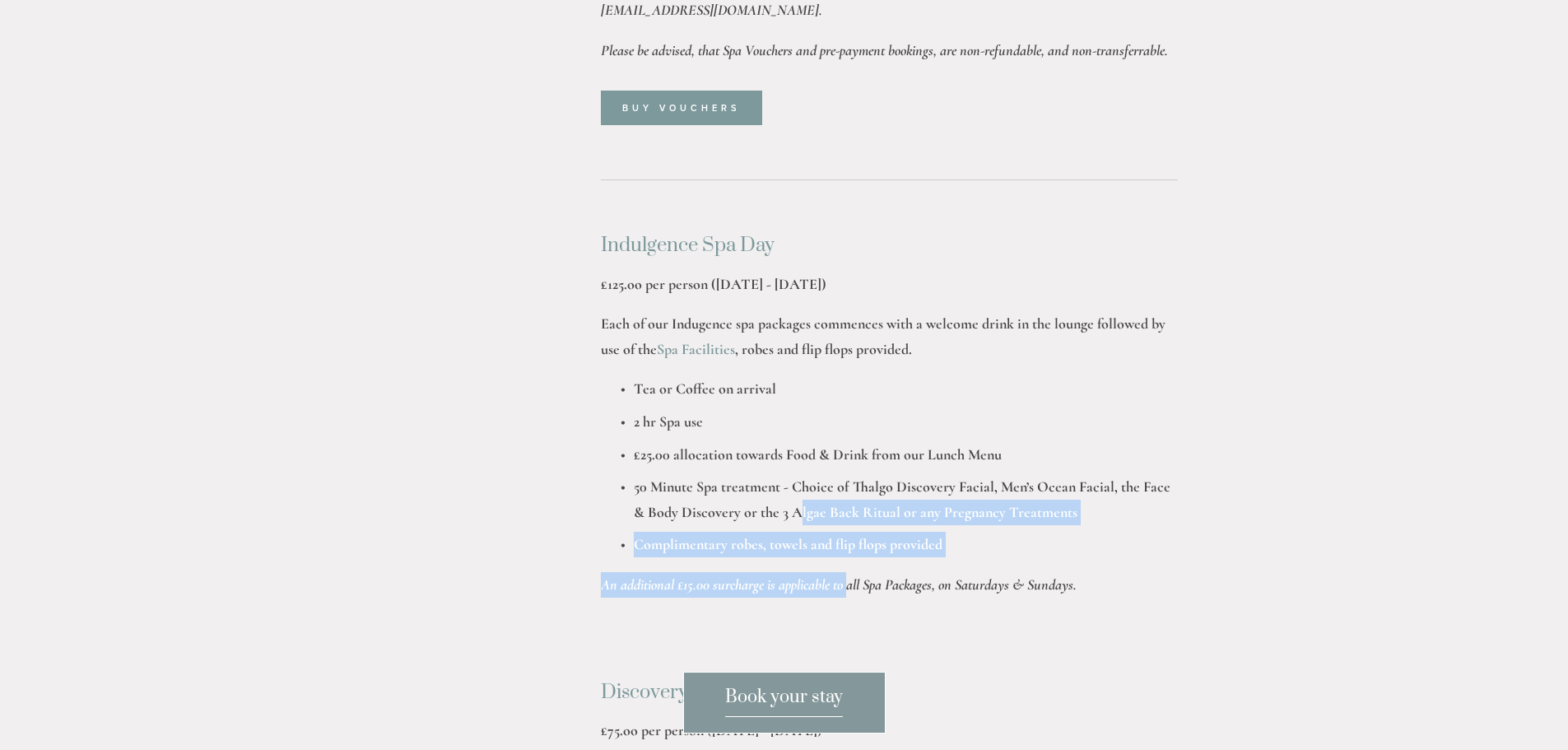
drag, startPoint x: 796, startPoint y: 523, endPoint x: 853, endPoint y: 570, distance: 73.9
click at [853, 570] on div "Indulgence Spa Day £125.oo per person (Monday - Friday) Each of our Indugence s…" at bounding box center [889, 416] width 577 height 362
click at [1173, 517] on p "50 Minute Spa treatment - Choice of Thalgo Discovery Facial, Men’s Ocean Facial…" at bounding box center [905, 499] width 544 height 50
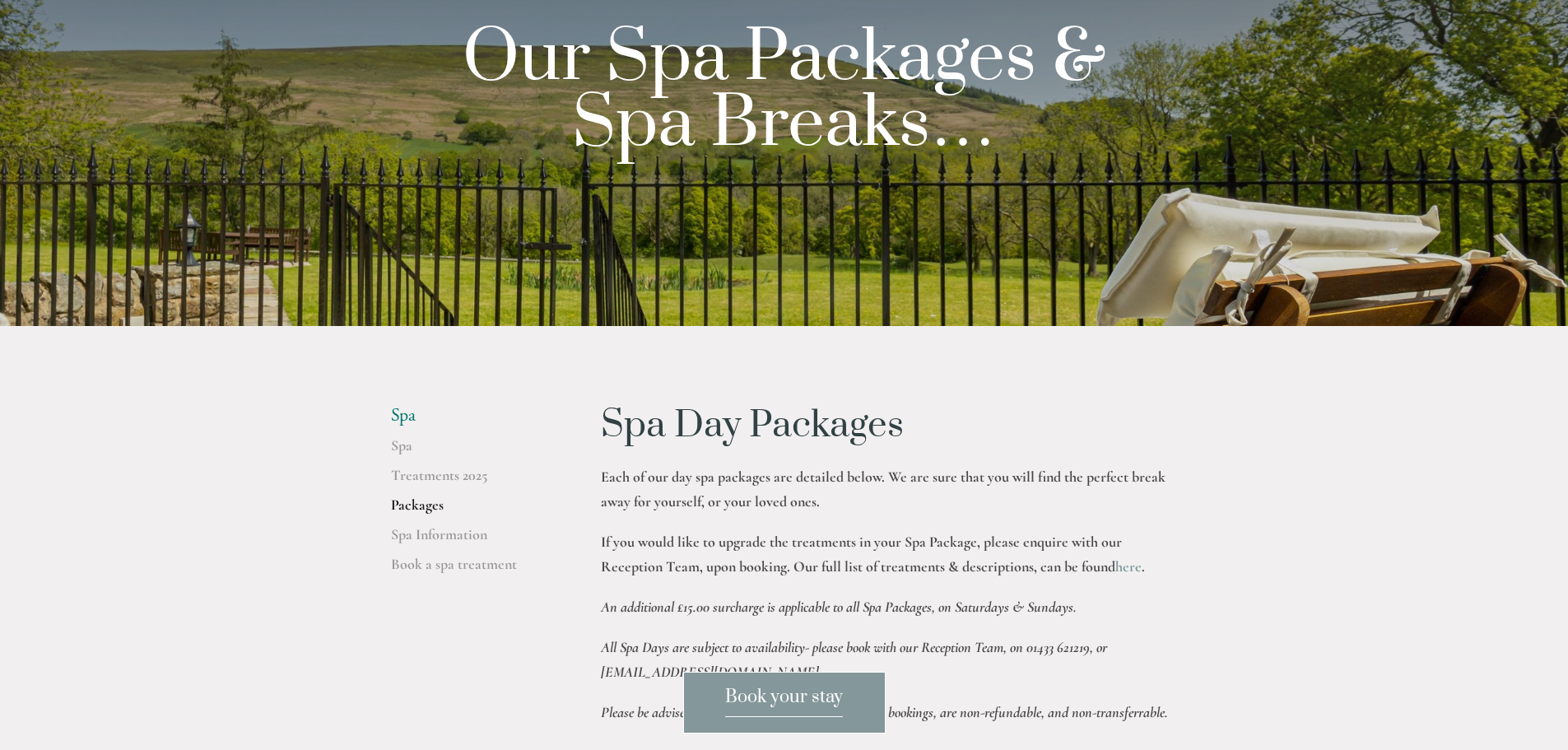
scroll to position [330, 0]
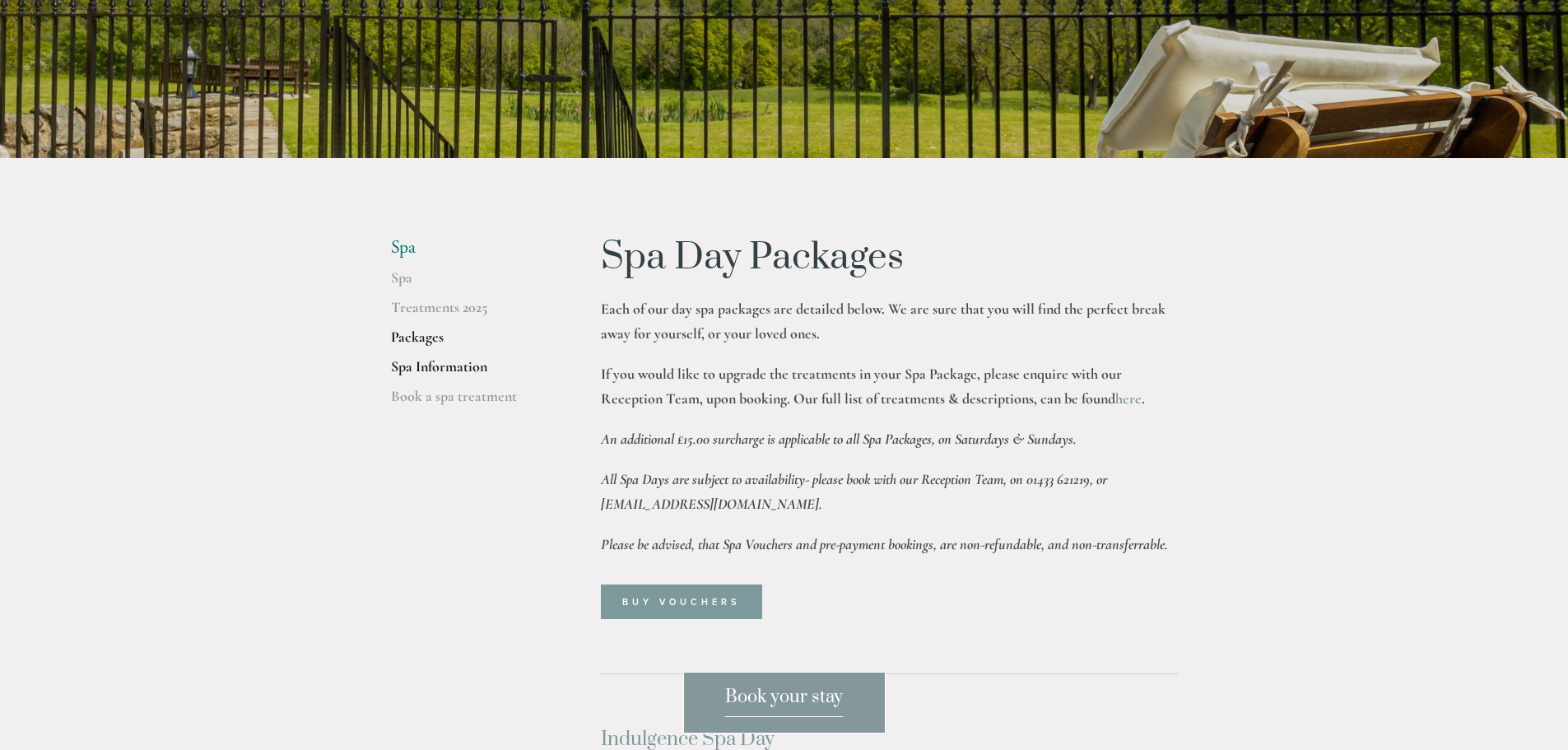
click at [413, 361] on link "Spa Information" at bounding box center [469, 372] width 157 height 30
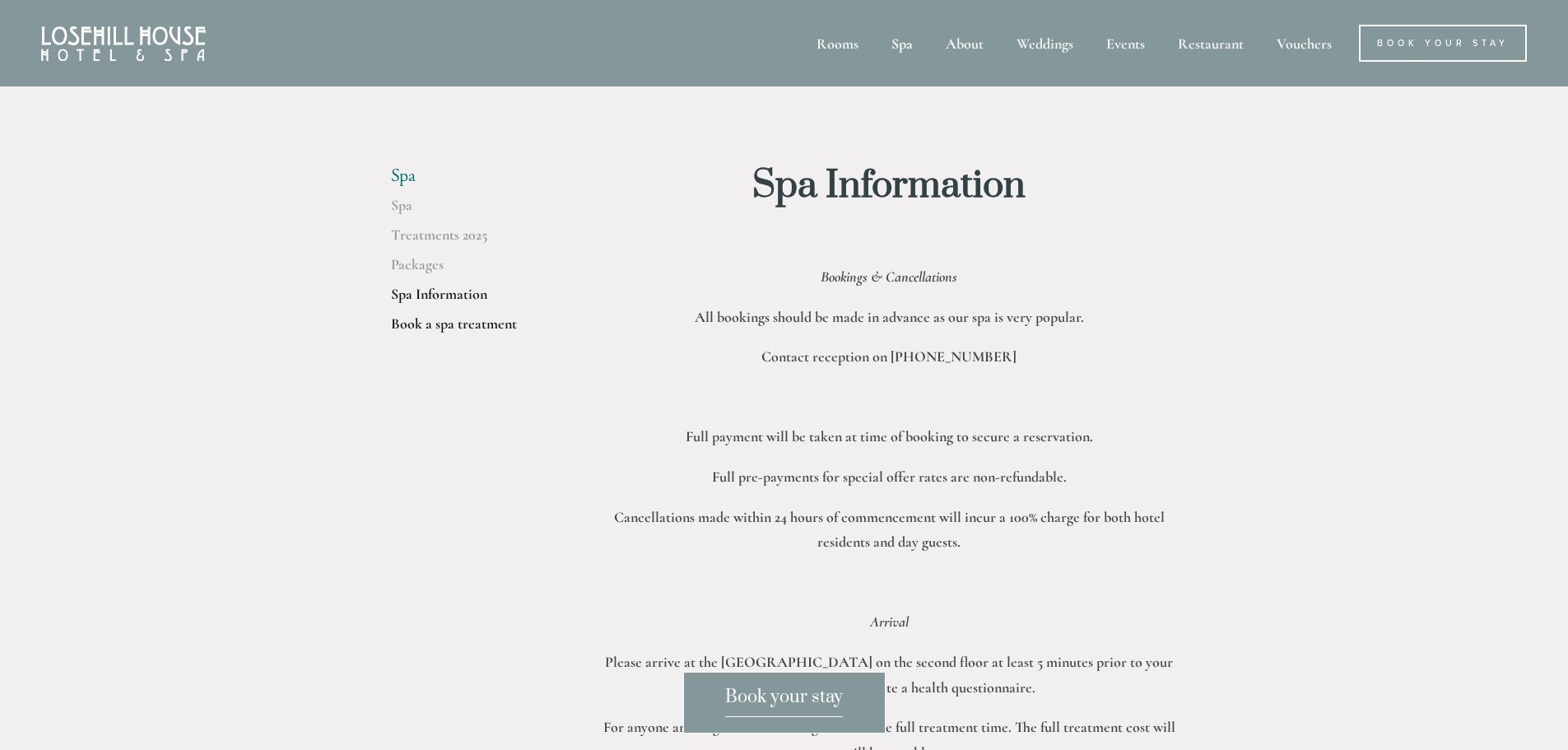
click at [439, 324] on link "Book a spa treatment" at bounding box center [469, 330] width 157 height 30
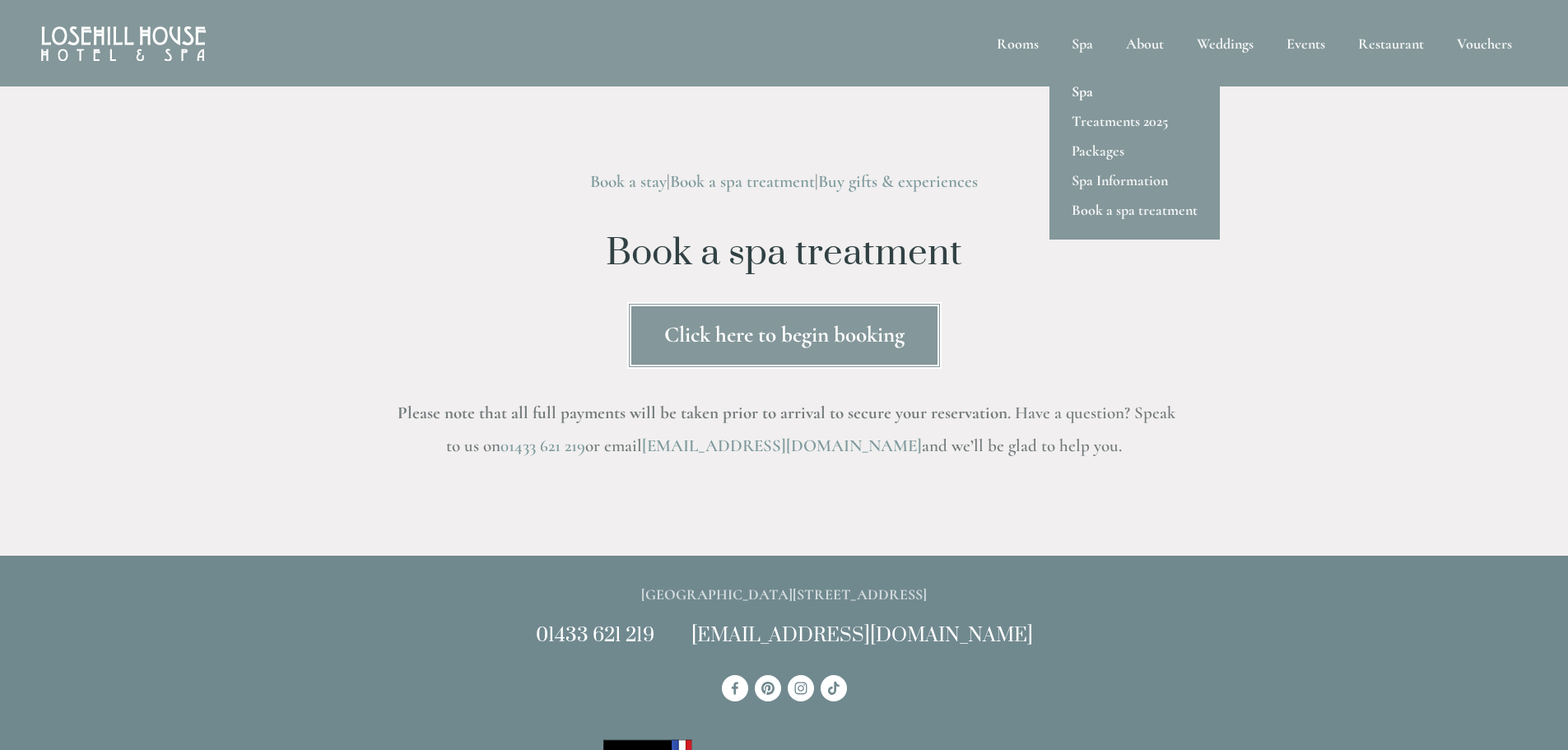
click at [1092, 85] on link "Spa" at bounding box center [1135, 91] width 171 height 30
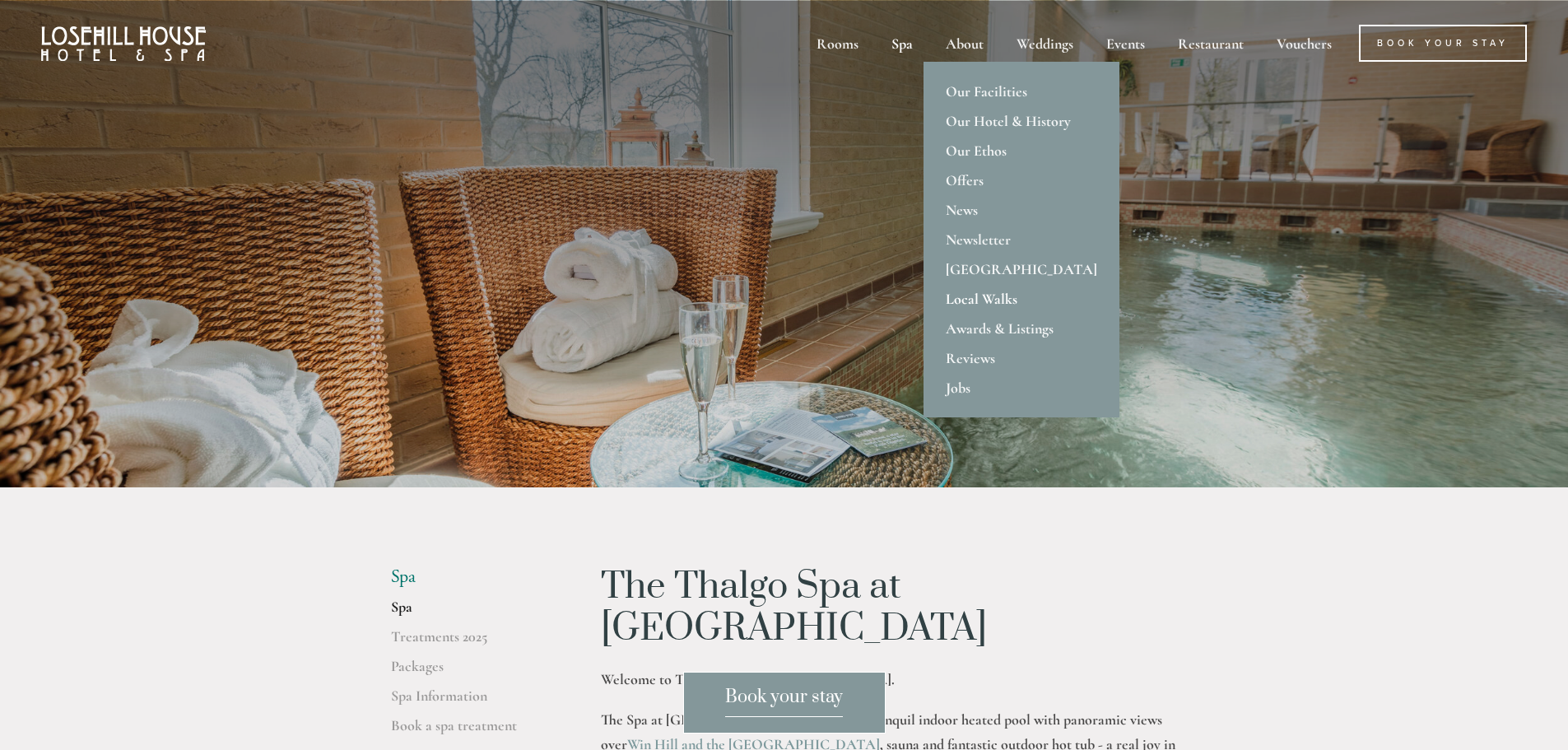
click at [949, 293] on link "Local Walks" at bounding box center [1021, 299] width 196 height 30
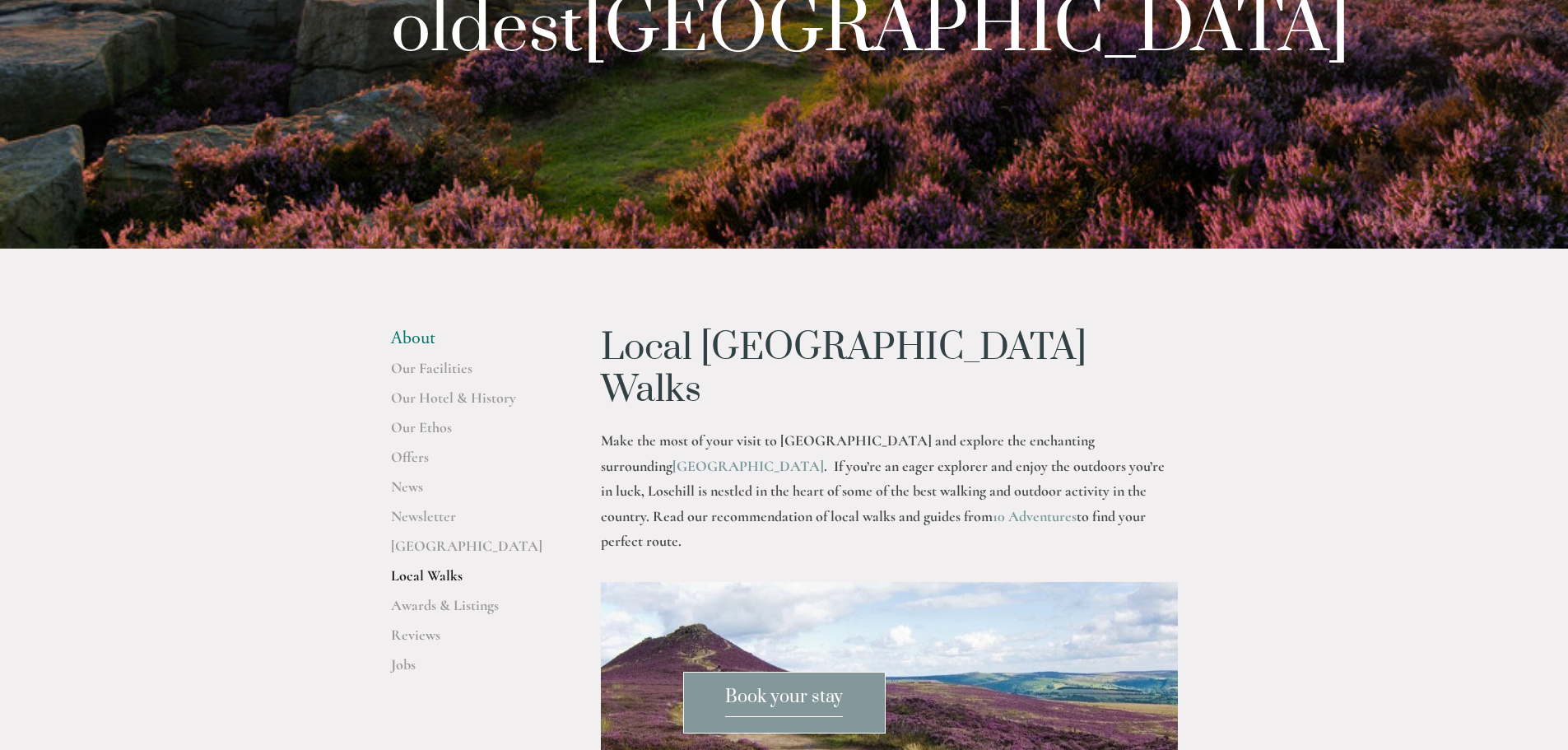
scroll to position [247, 0]
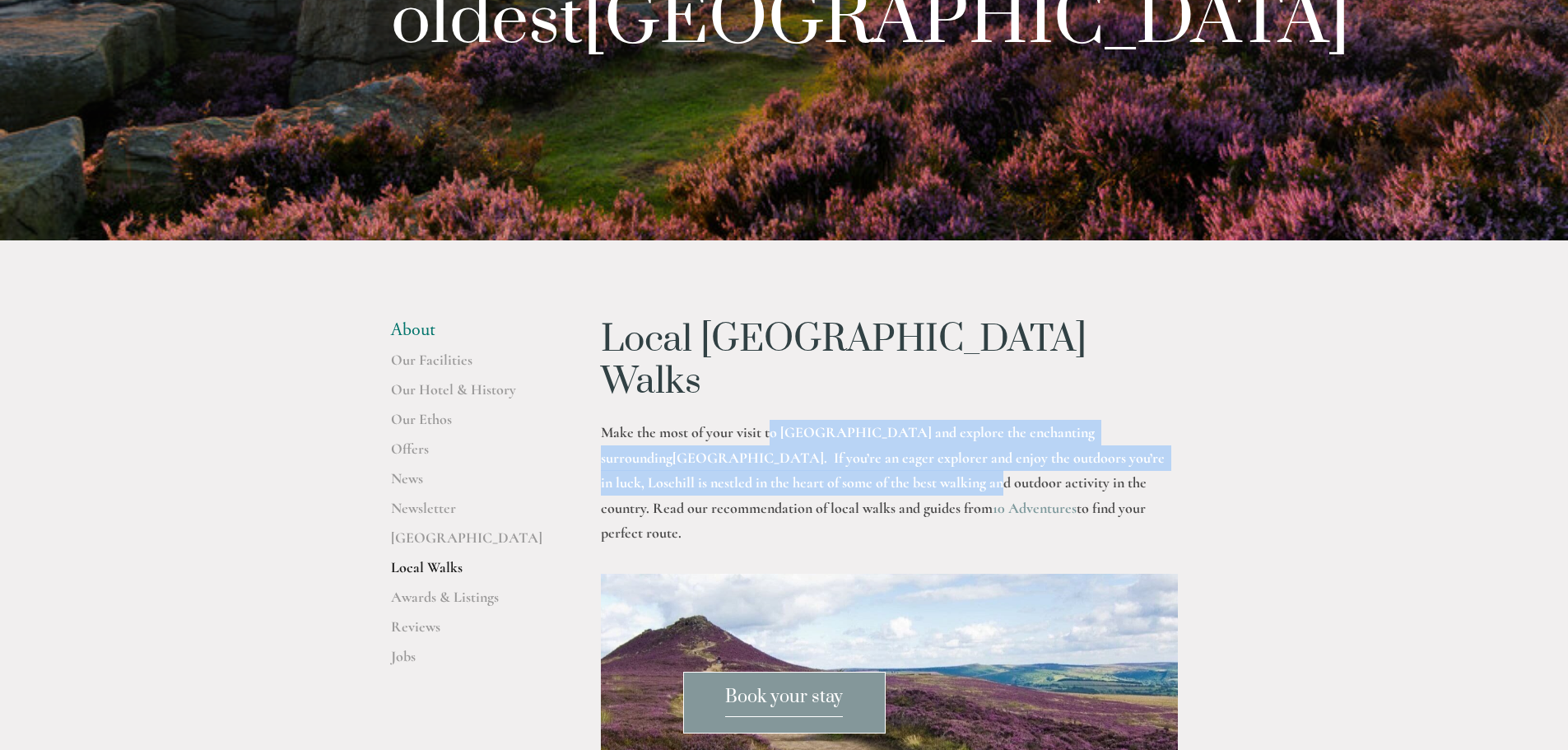
drag, startPoint x: 772, startPoint y: 388, endPoint x: 810, endPoint y: 449, distance: 71.9
click at [810, 449] on p "Make the most of your visit to [GEOGRAPHIC_DATA] and explore the enchanting sur…" at bounding box center [889, 483] width 577 height 126
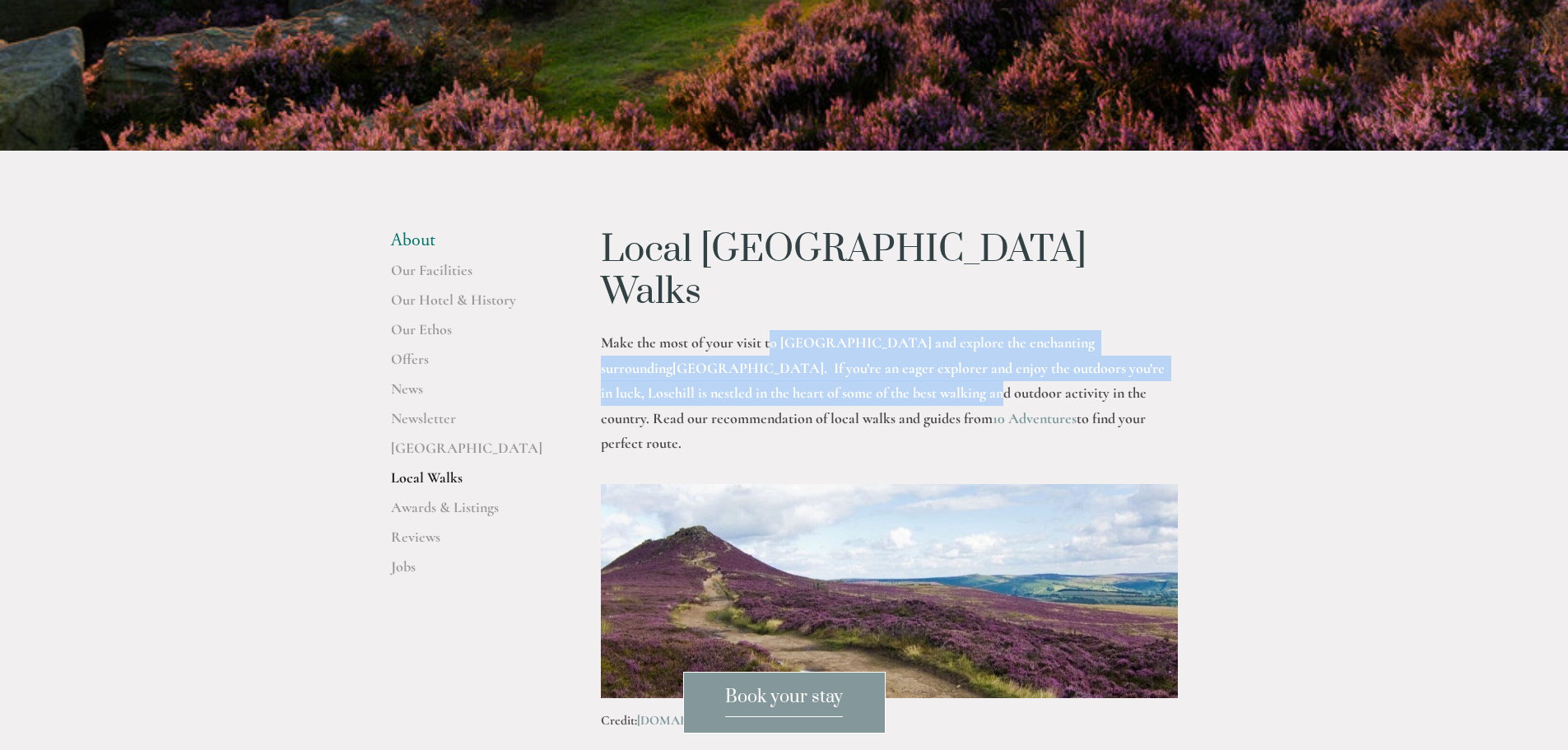
scroll to position [411, 0]
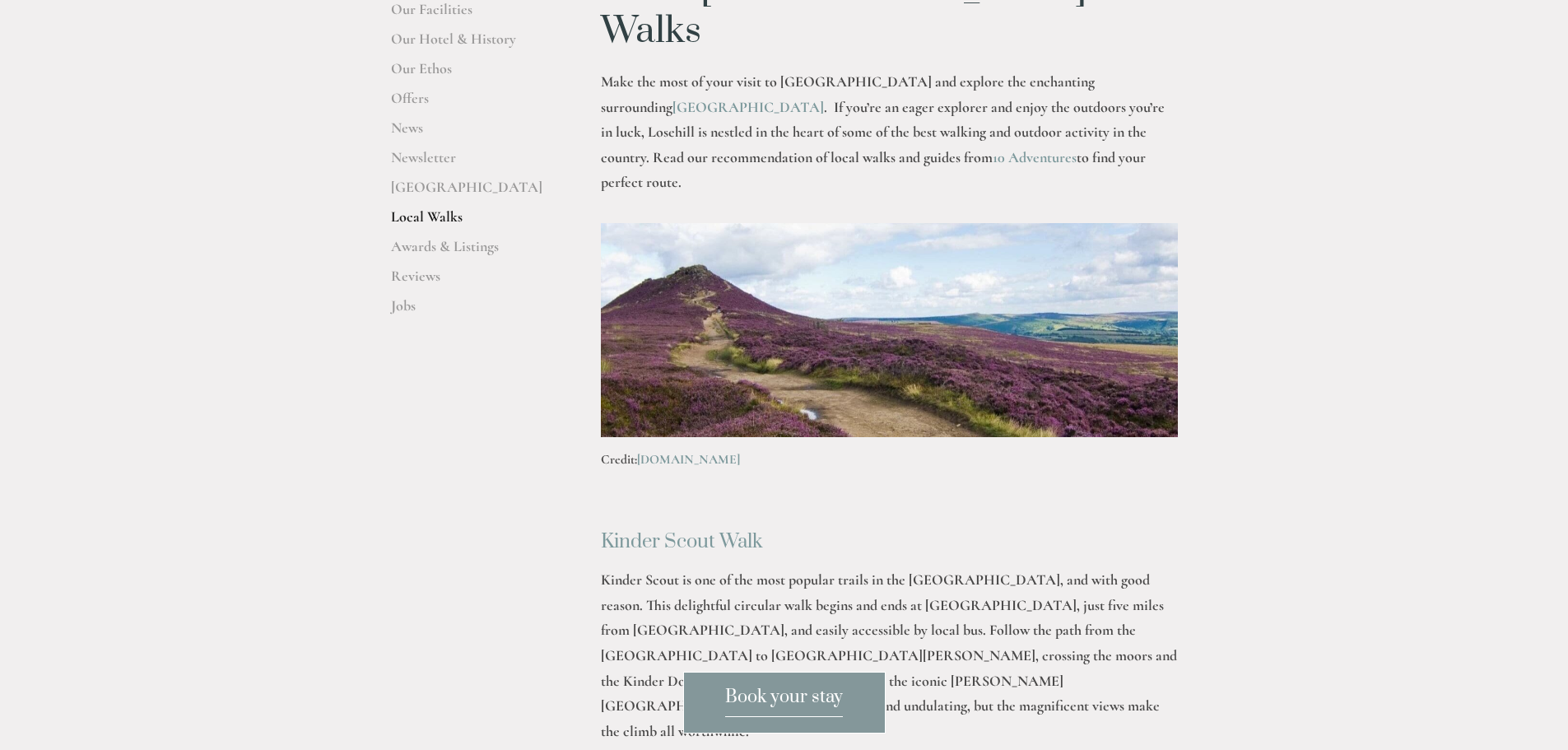
scroll to position [659, 0]
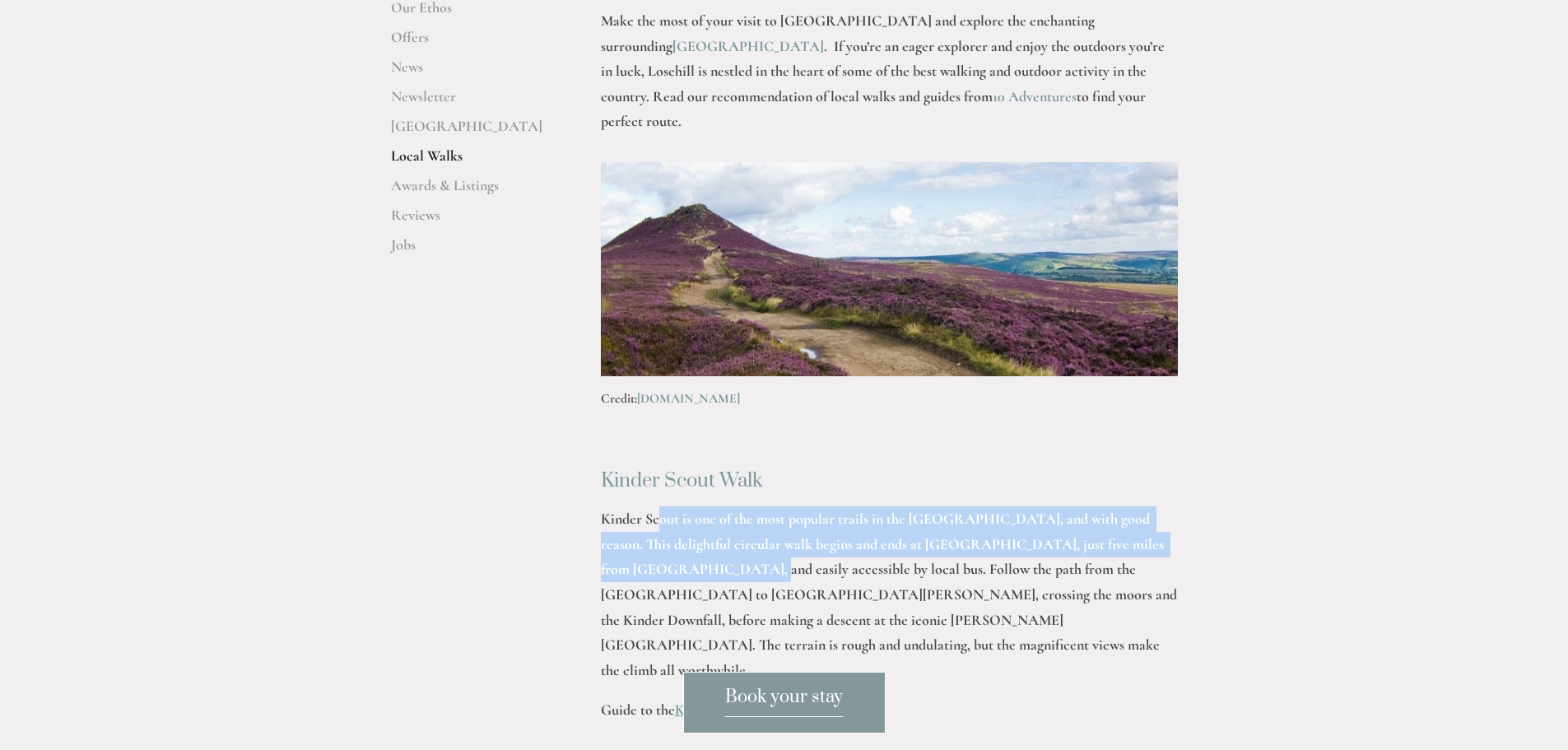
drag, startPoint x: 662, startPoint y: 457, endPoint x: 662, endPoint y: 505, distance: 48.0
click at [662, 506] on p "Kinder Scout is one of the most popular trails in the [GEOGRAPHIC_DATA], and wi…" at bounding box center [889, 594] width 577 height 176
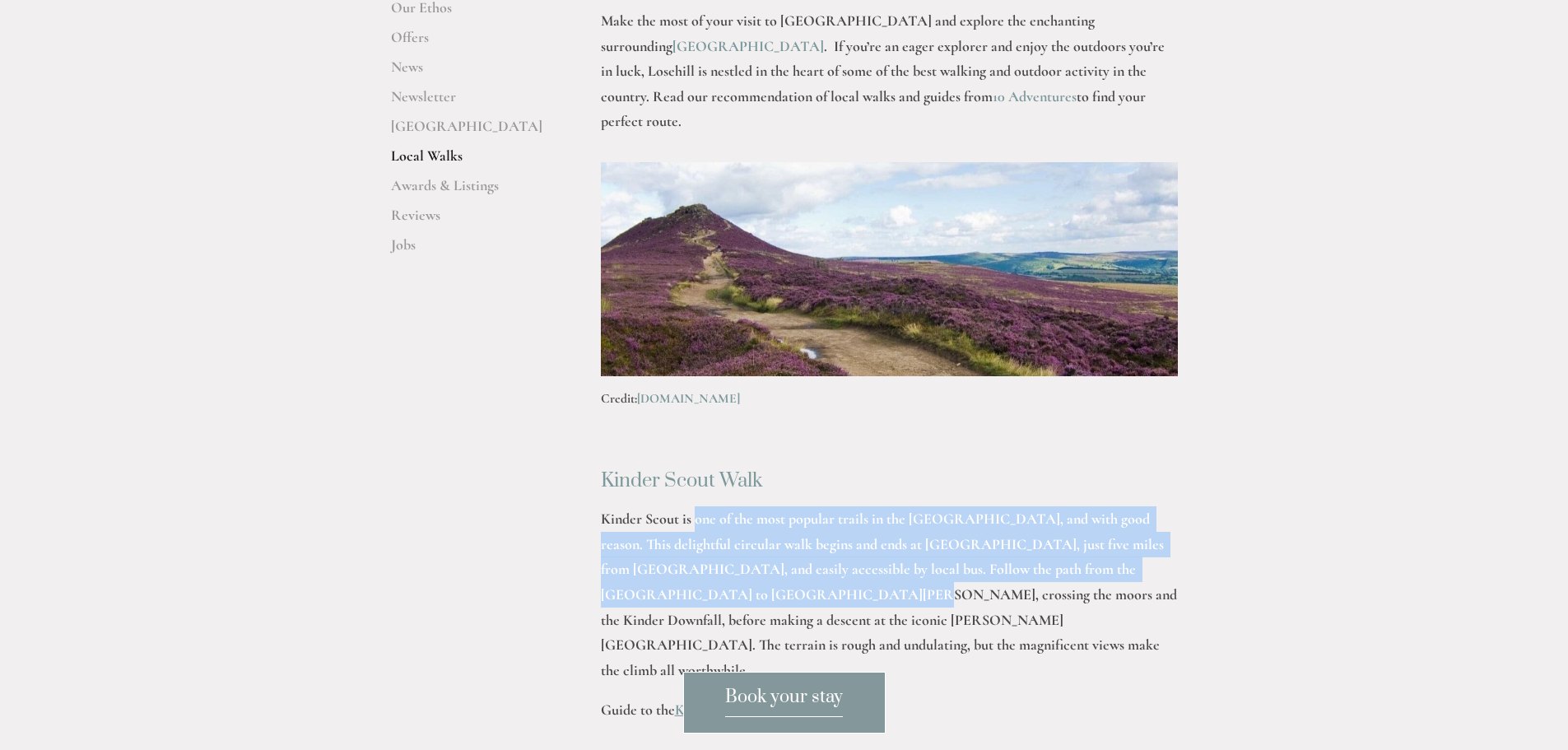
drag, startPoint x: 693, startPoint y: 451, endPoint x: 705, endPoint y: 530, distance: 79.9
click at [705, 530] on p "Kinder Scout is one of the most popular trails in the [GEOGRAPHIC_DATA], and wi…" at bounding box center [889, 594] width 577 height 176
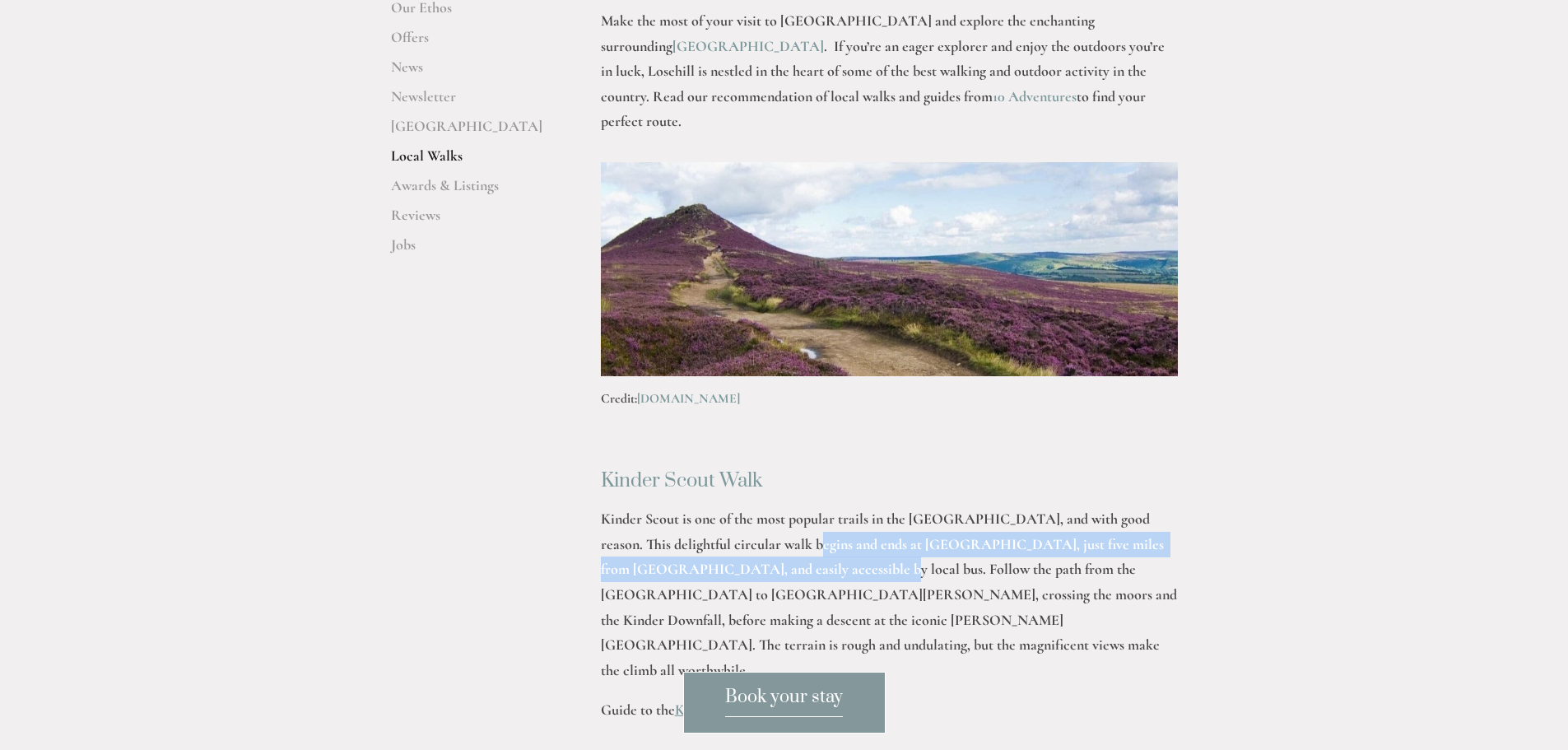
drag, startPoint x: 785, startPoint y: 471, endPoint x: 791, endPoint y: 500, distance: 29.6
click at [791, 506] on p "Kinder Scout is one of the most popular trails in the [GEOGRAPHIC_DATA], and wi…" at bounding box center [889, 594] width 577 height 176
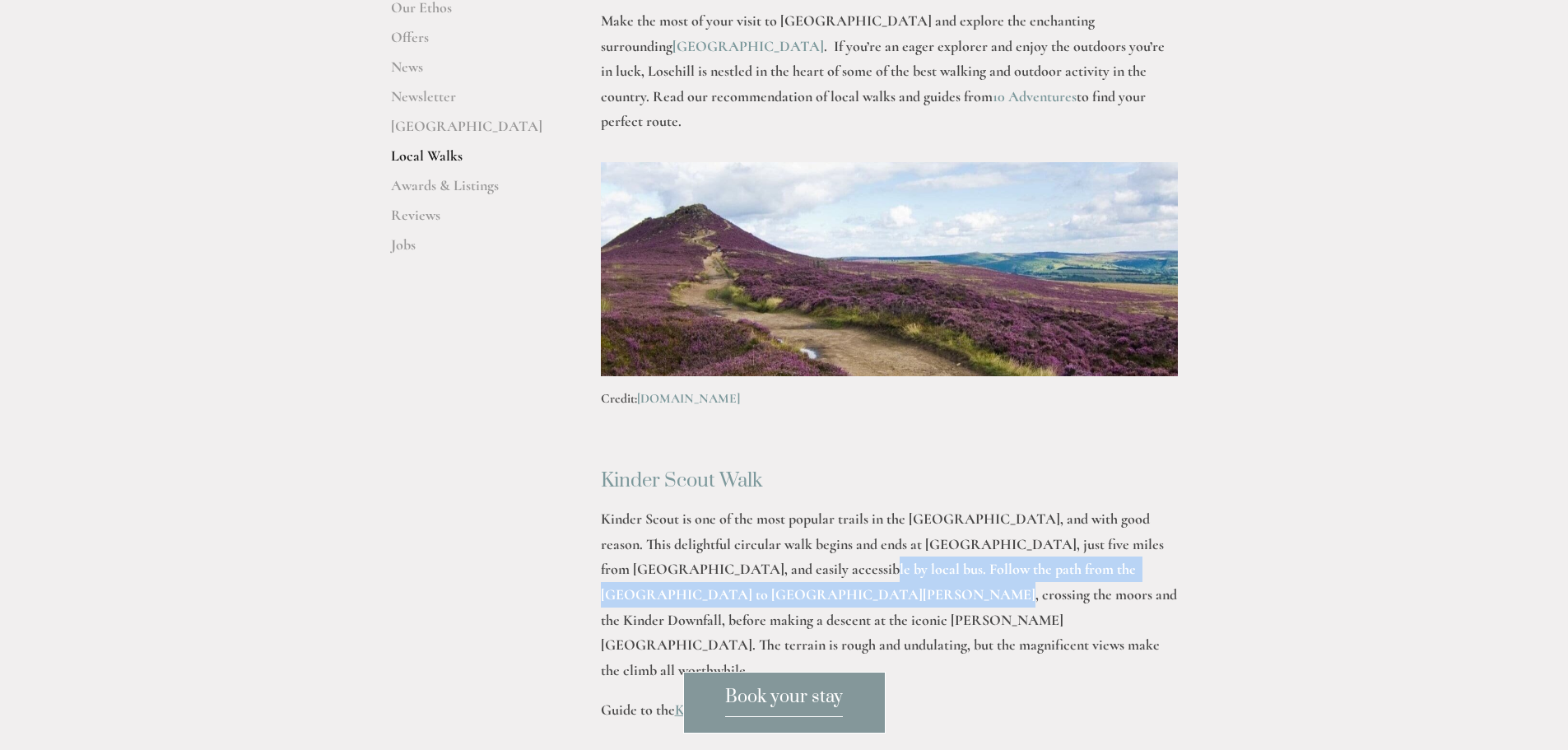
drag, startPoint x: 768, startPoint y: 539, endPoint x: 769, endPoint y: 501, distance: 38.0
click at [769, 506] on p "Kinder Scout is one of the most popular trails in the [GEOGRAPHIC_DATA], and wi…" at bounding box center [889, 594] width 577 height 176
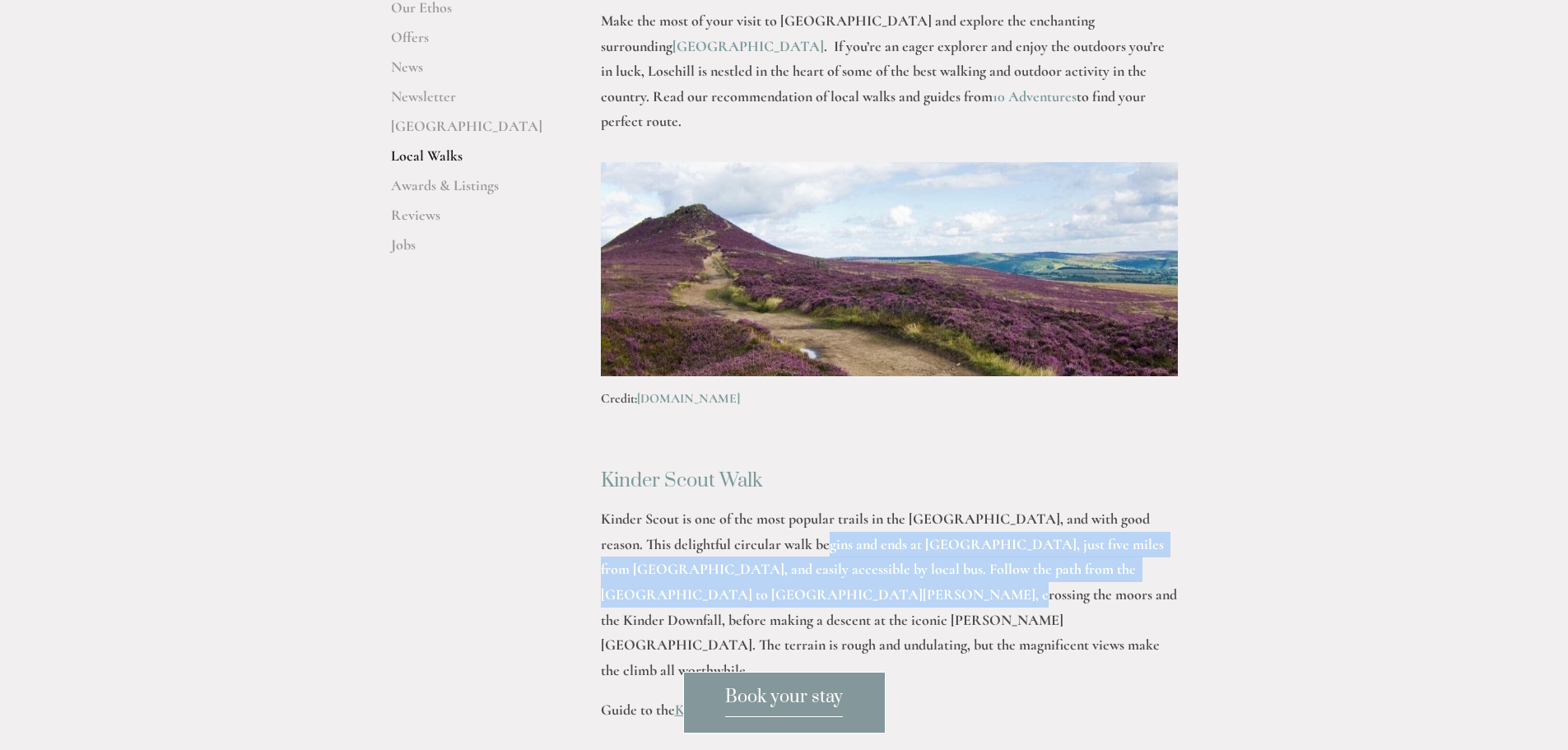
drag, startPoint x: 788, startPoint y: 530, endPoint x: 792, endPoint y: 487, distance: 43.2
click at [792, 506] on p "Kinder Scout is one of the most popular trails in the [GEOGRAPHIC_DATA], and wi…" at bounding box center [889, 594] width 577 height 176
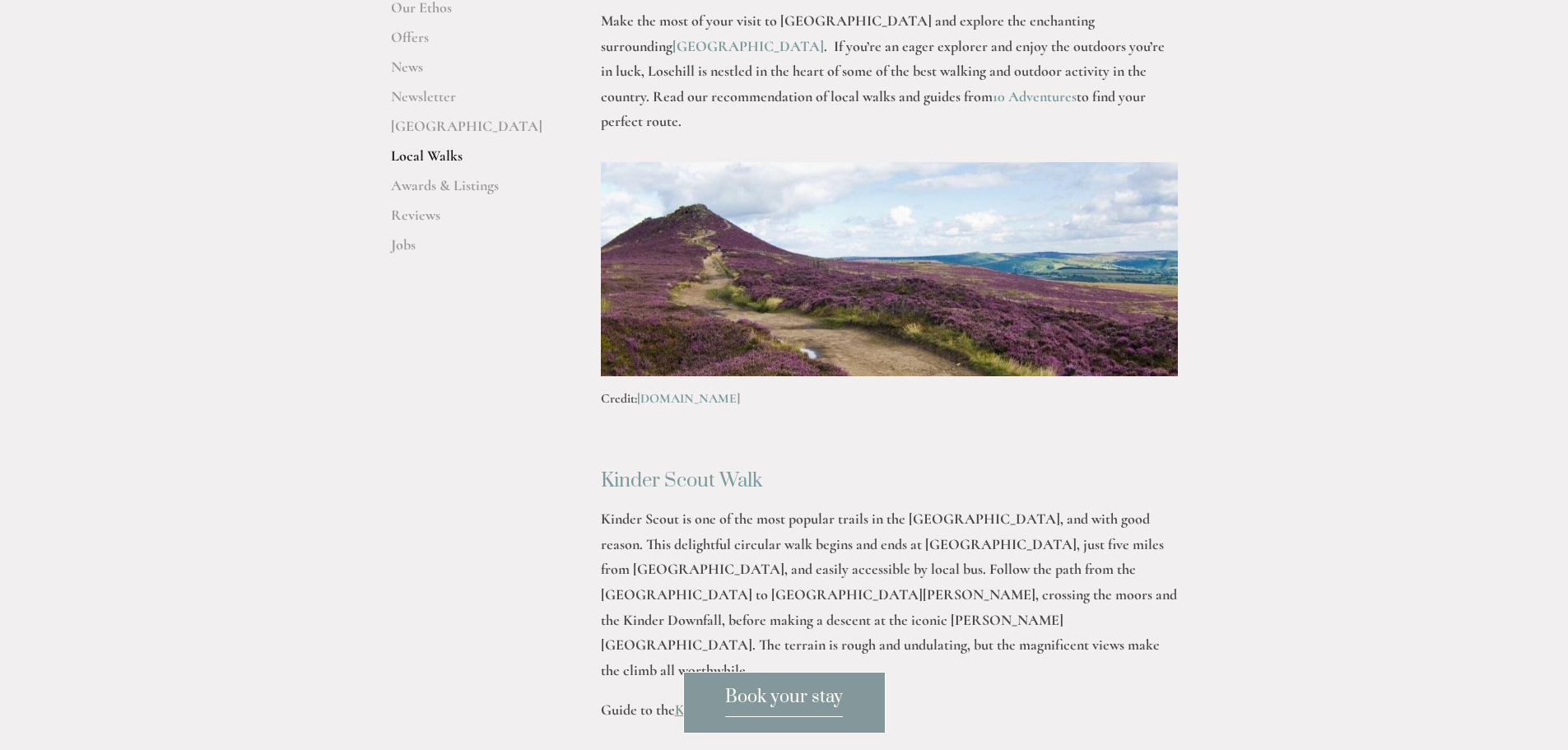
click at [967, 506] on p "Kinder Scout is one of the most popular trails in the [GEOGRAPHIC_DATA], and wi…" at bounding box center [889, 594] width 577 height 176
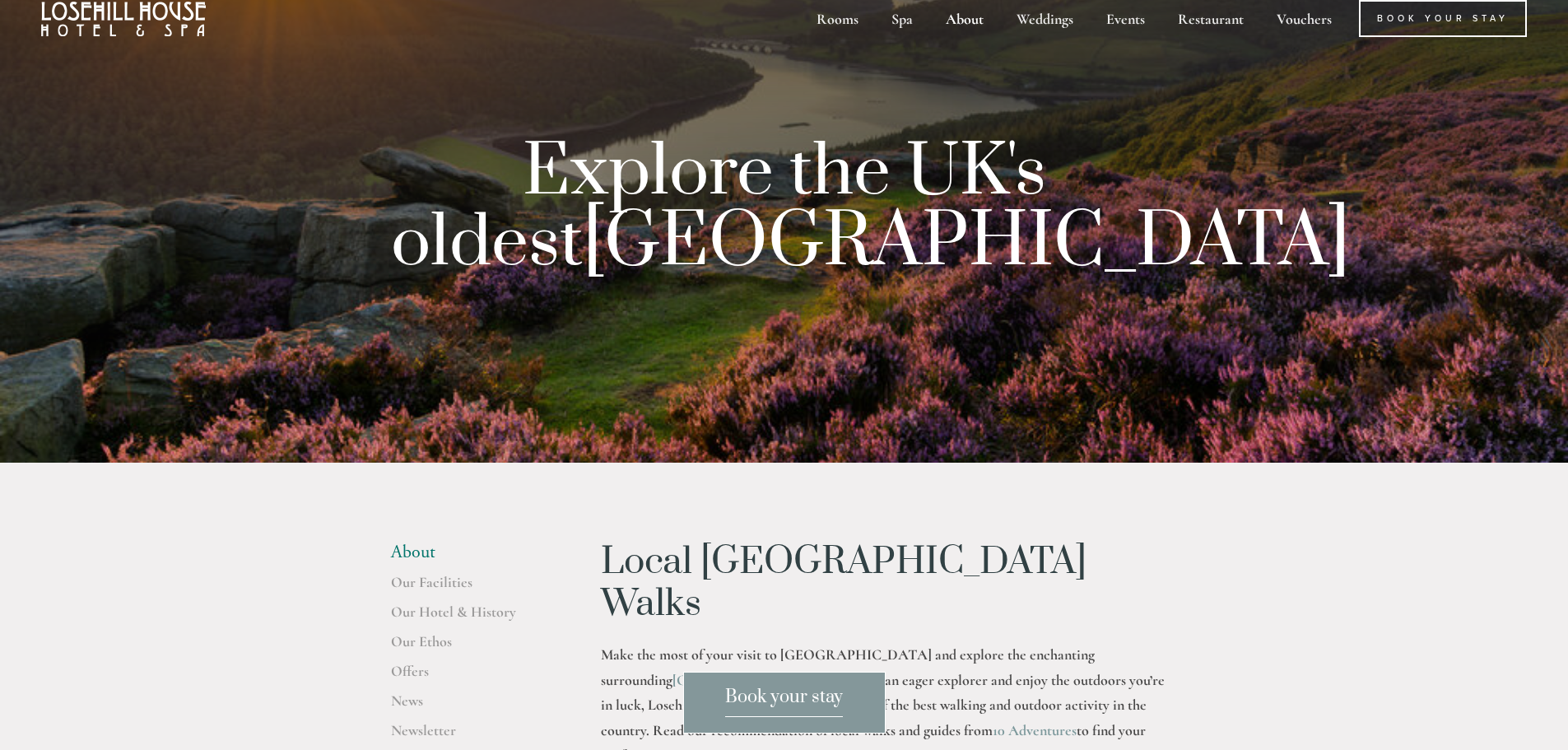
scroll to position [0, 0]
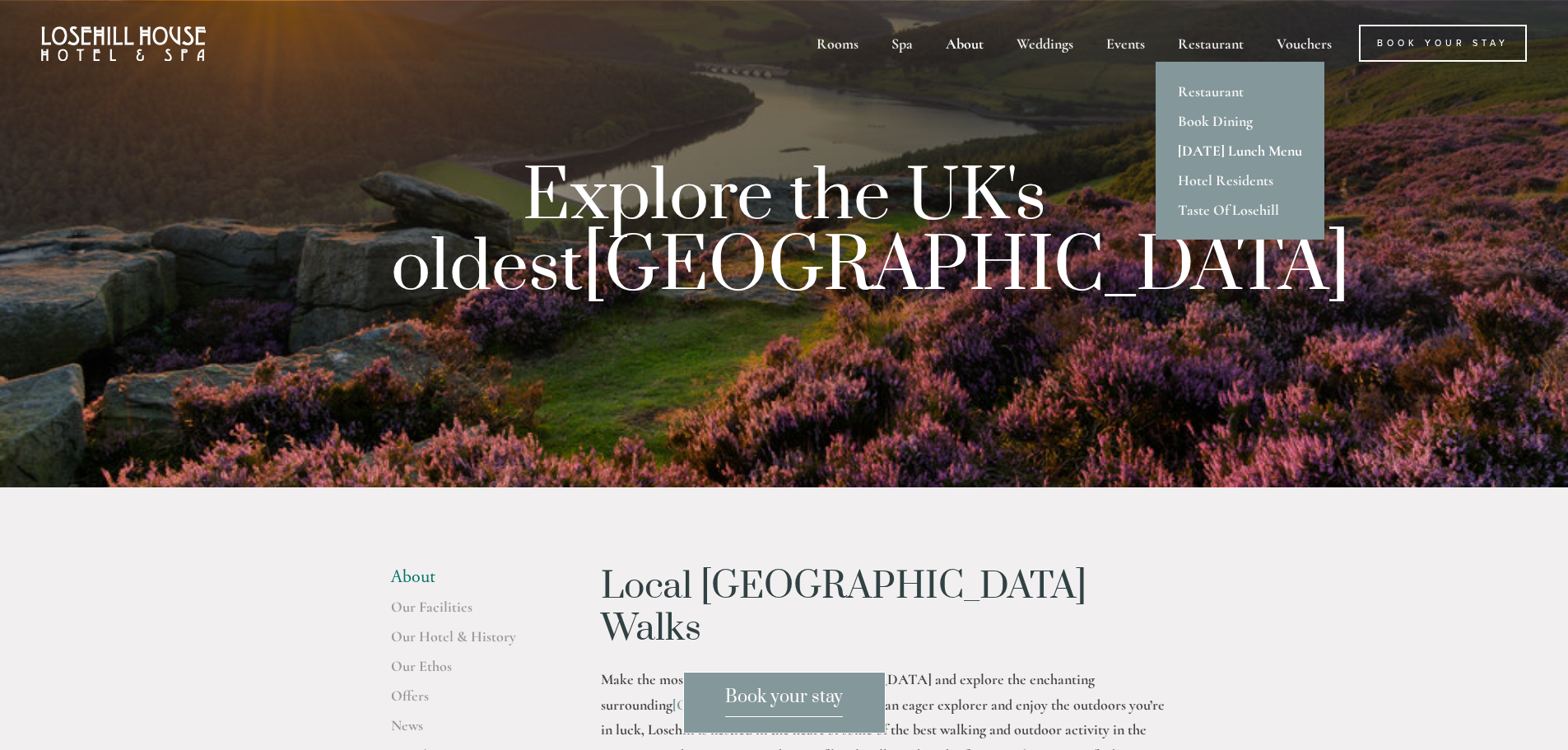
click at [1205, 149] on link "[DATE] Lunch Menu" at bounding box center [1240, 150] width 169 height 30
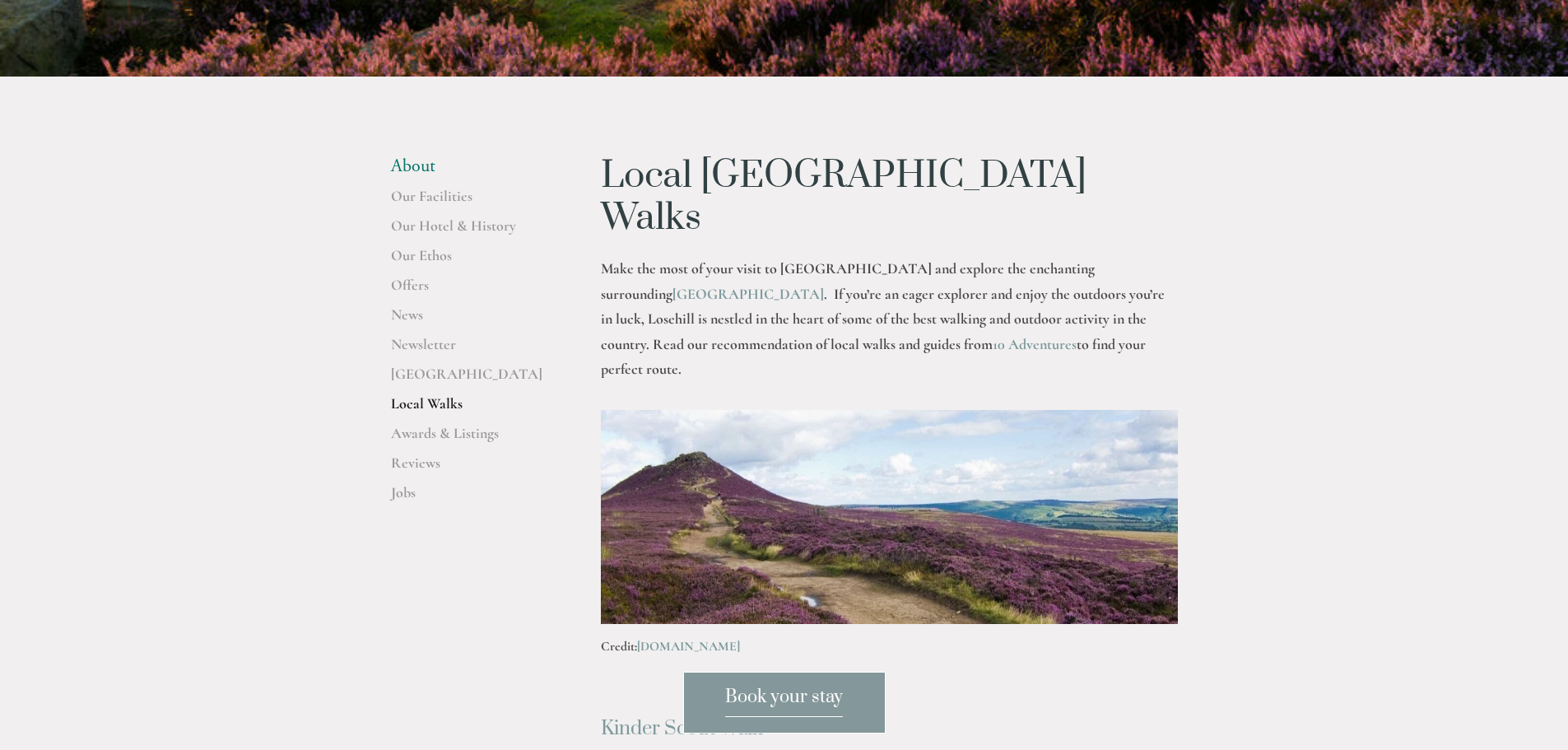
scroll to position [411, 0]
drag, startPoint x: 1028, startPoint y: 272, endPoint x: 1060, endPoint y: 302, distance: 43.9
click at [1060, 302] on p "Make the most of your visit to [GEOGRAPHIC_DATA] and explore the enchanting sur…" at bounding box center [889, 317] width 577 height 126
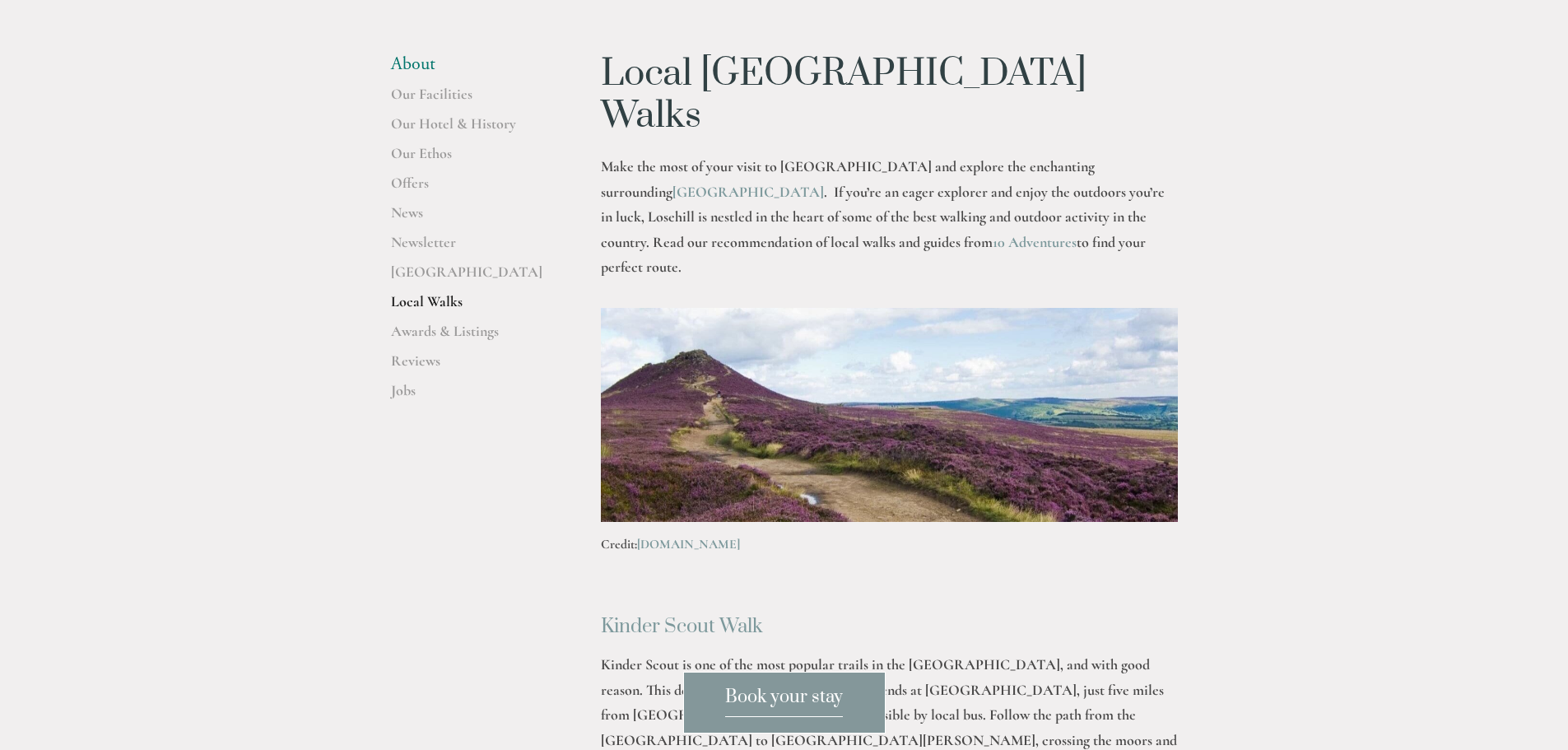
scroll to position [659, 0]
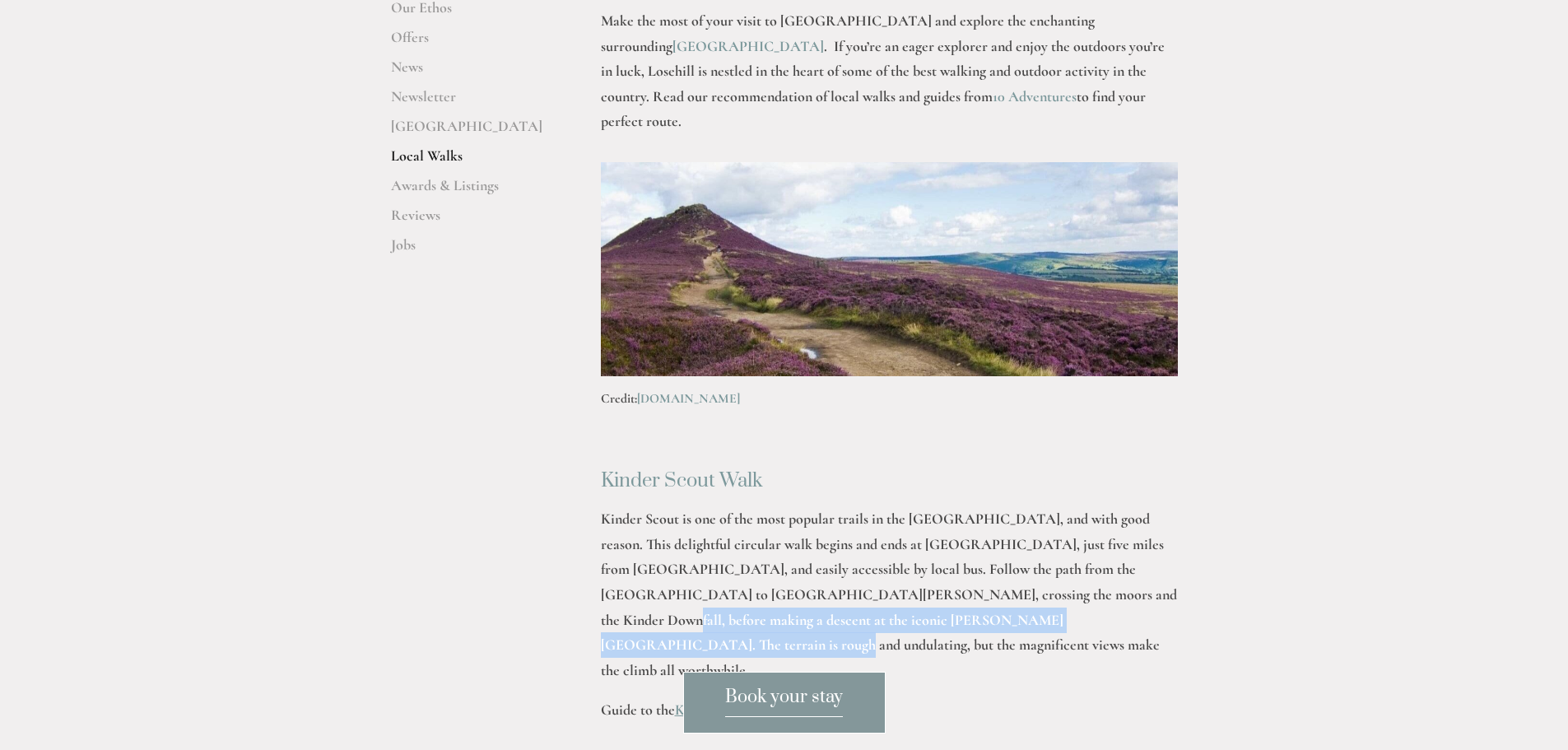
drag, startPoint x: 996, startPoint y: 521, endPoint x: 1004, endPoint y: 541, distance: 21.5
click at [1004, 541] on p "Kinder Scout is one of the most popular trails in the [GEOGRAPHIC_DATA], and wi…" at bounding box center [889, 594] width 577 height 176
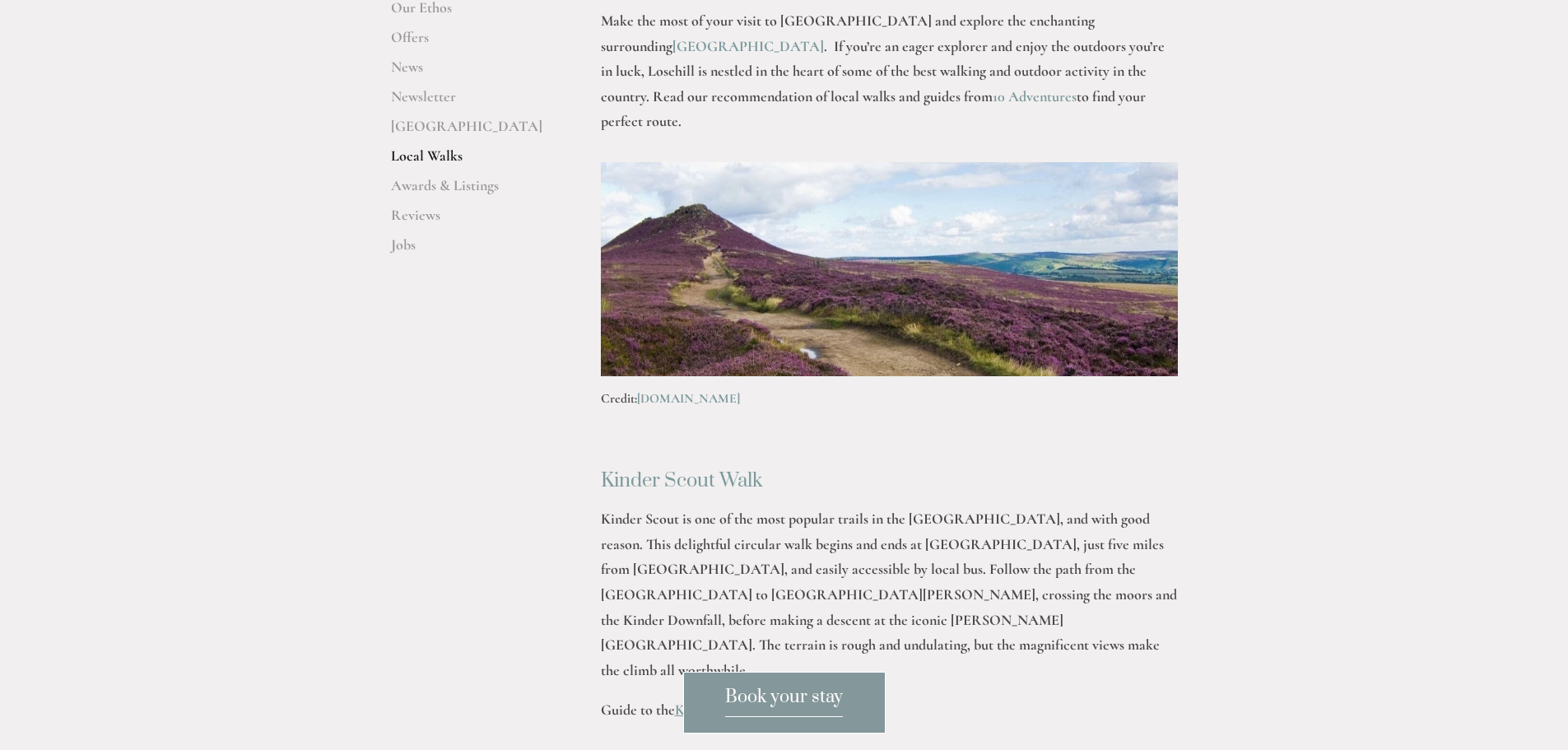
drag, startPoint x: 1124, startPoint y: 536, endPoint x: 1129, endPoint y: 519, distance: 17.7
click at [1124, 536] on p "Kinder Scout is one of the most popular trails in the [GEOGRAPHIC_DATA], and wi…" at bounding box center [889, 594] width 577 height 176
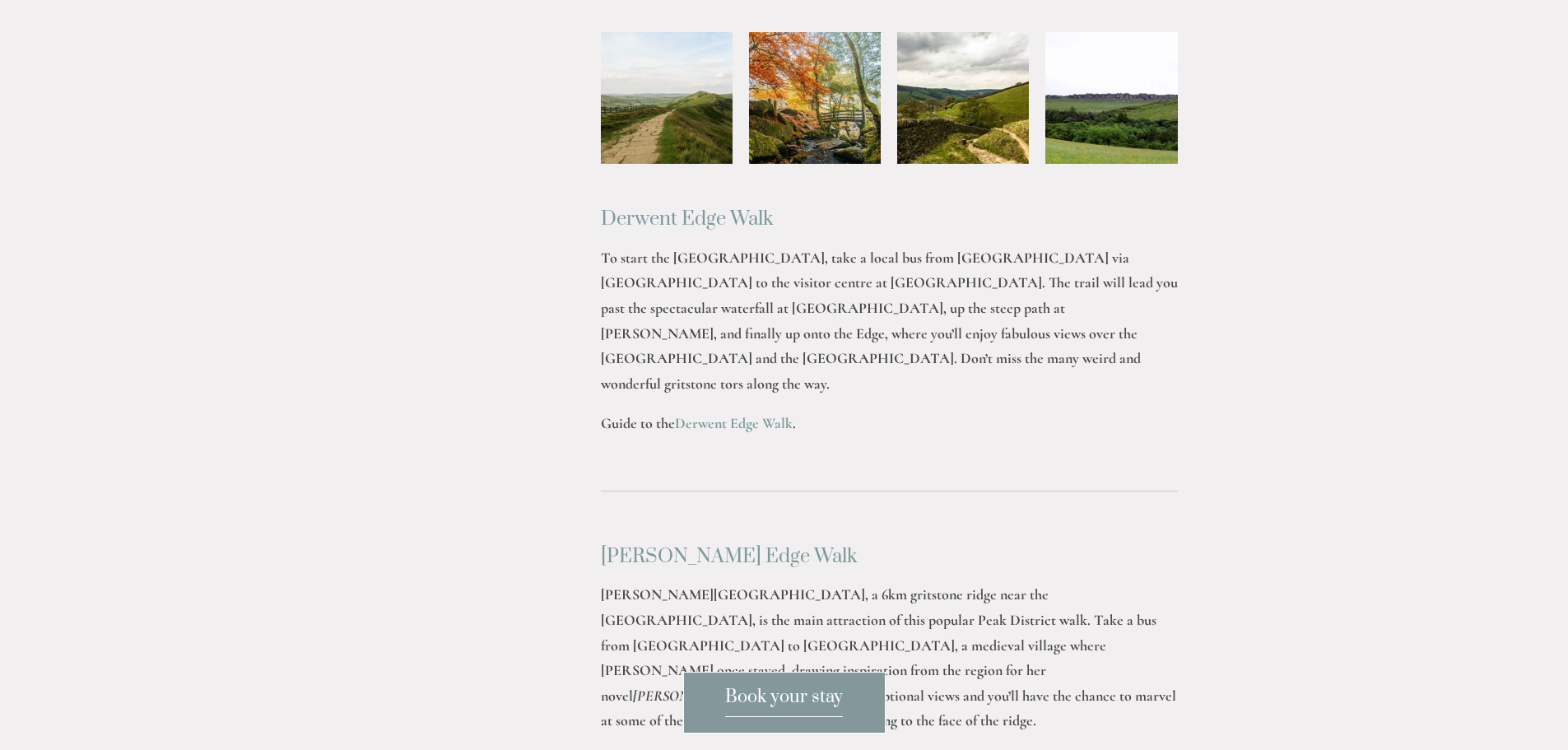
scroll to position [2387, 0]
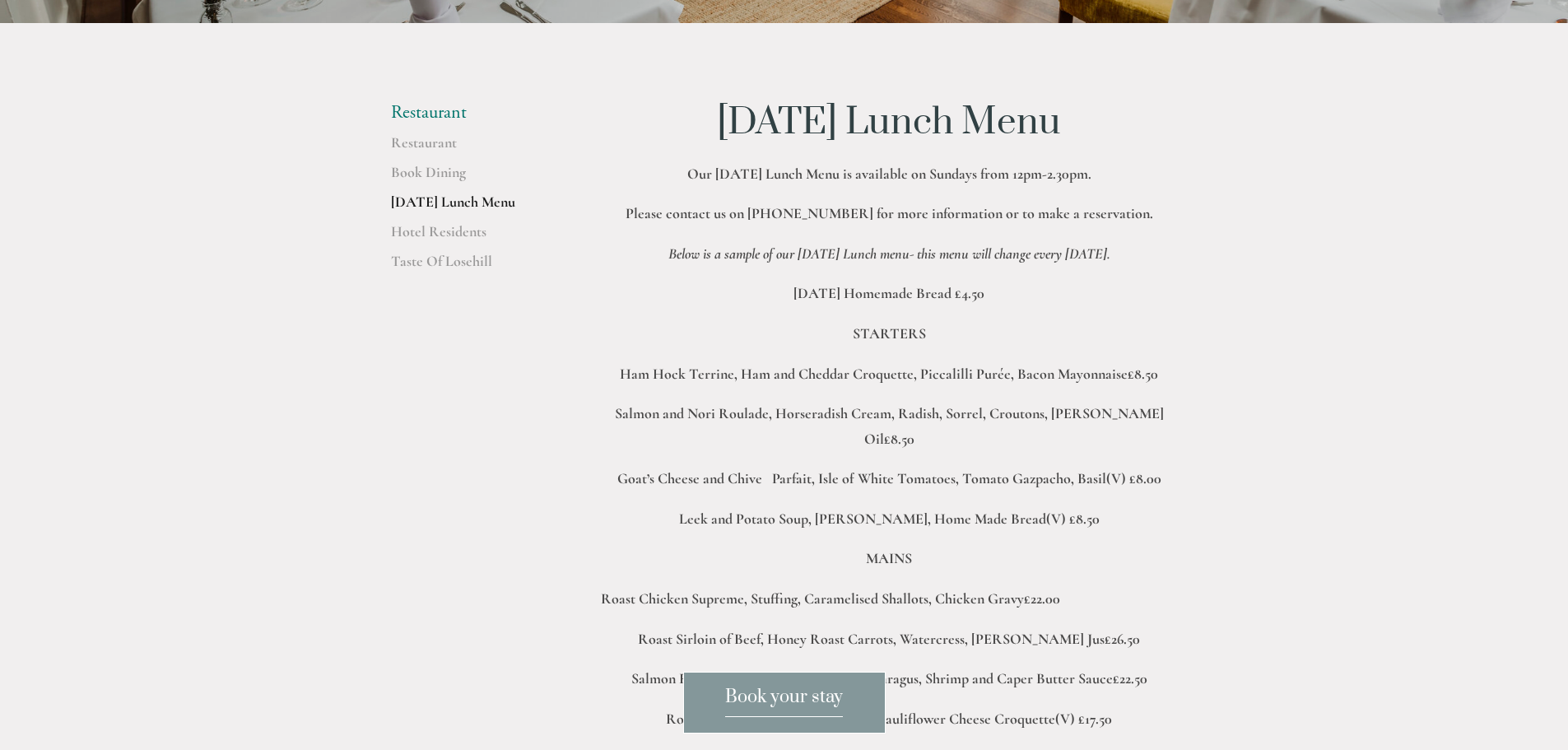
scroll to position [494, 0]
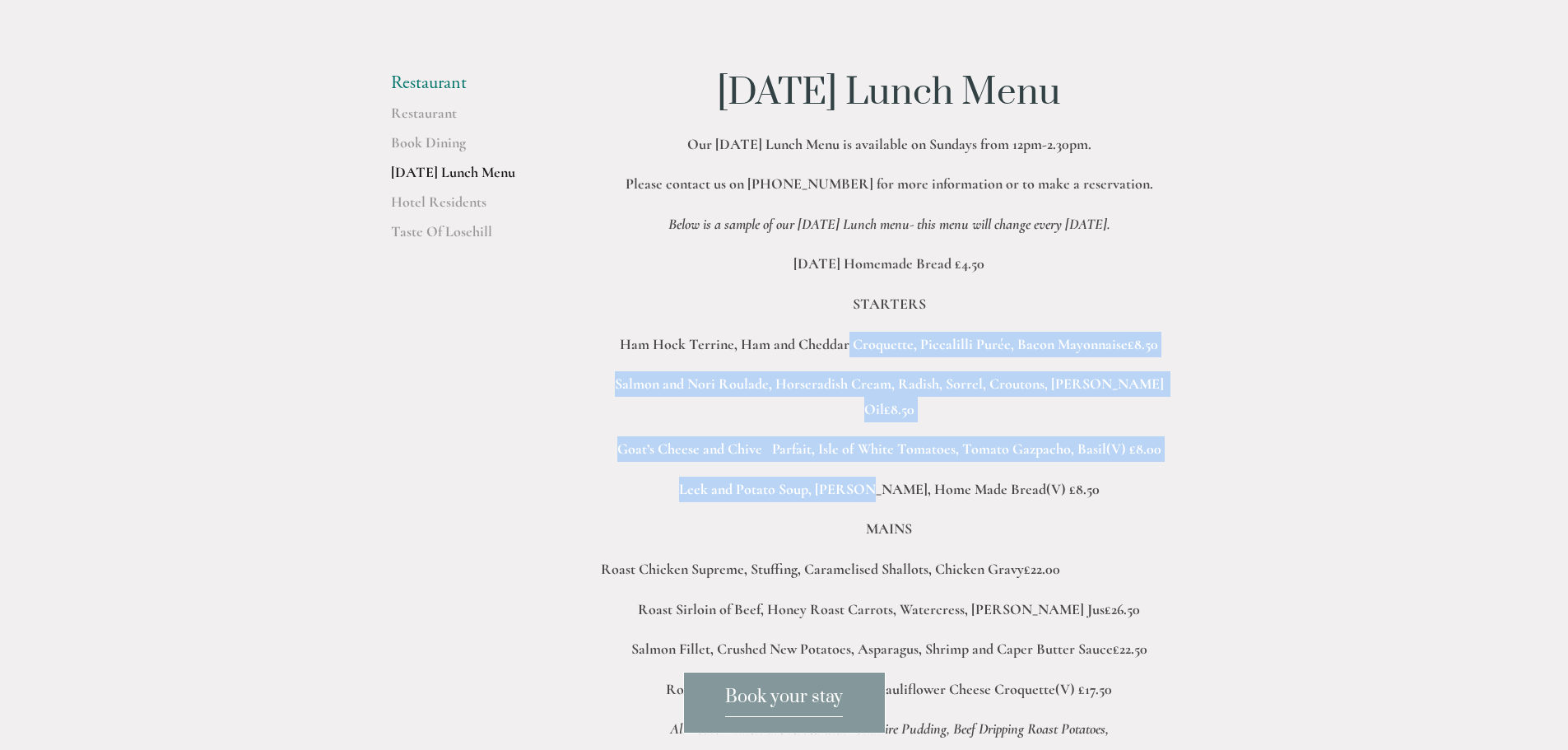
drag, startPoint x: 847, startPoint y: 336, endPoint x: 865, endPoint y: 440, distance: 105.5
click at [865, 440] on div "Sunday Lunch Menu Our Sunday Lunch Menu is available on Sundays from 12pm-2.30p…" at bounding box center [889, 646] width 577 height 1149
drag, startPoint x: 863, startPoint y: 443, endPoint x: 873, endPoint y: 445, distance: 10.2
click at [862, 444] on div "Sunday Lunch Menu Our Sunday Lunch Menu is available on Sundays from 12pm-2.30p…" at bounding box center [889, 646] width 577 height 1149
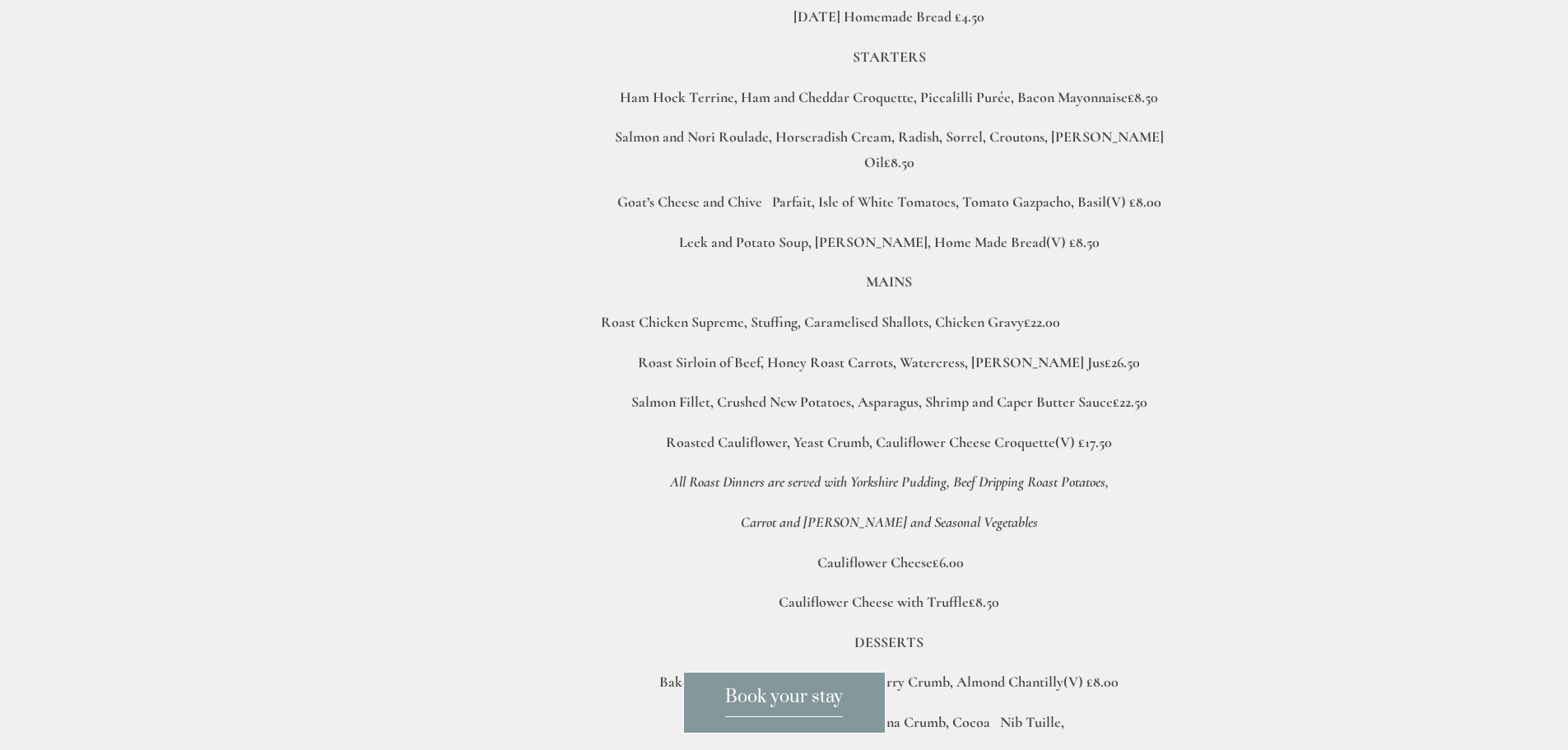
click at [1256, 417] on div "Rooms Rooms Your Stay Book a stay Offers Spa" at bounding box center [784, 696] width 1568 height 2875
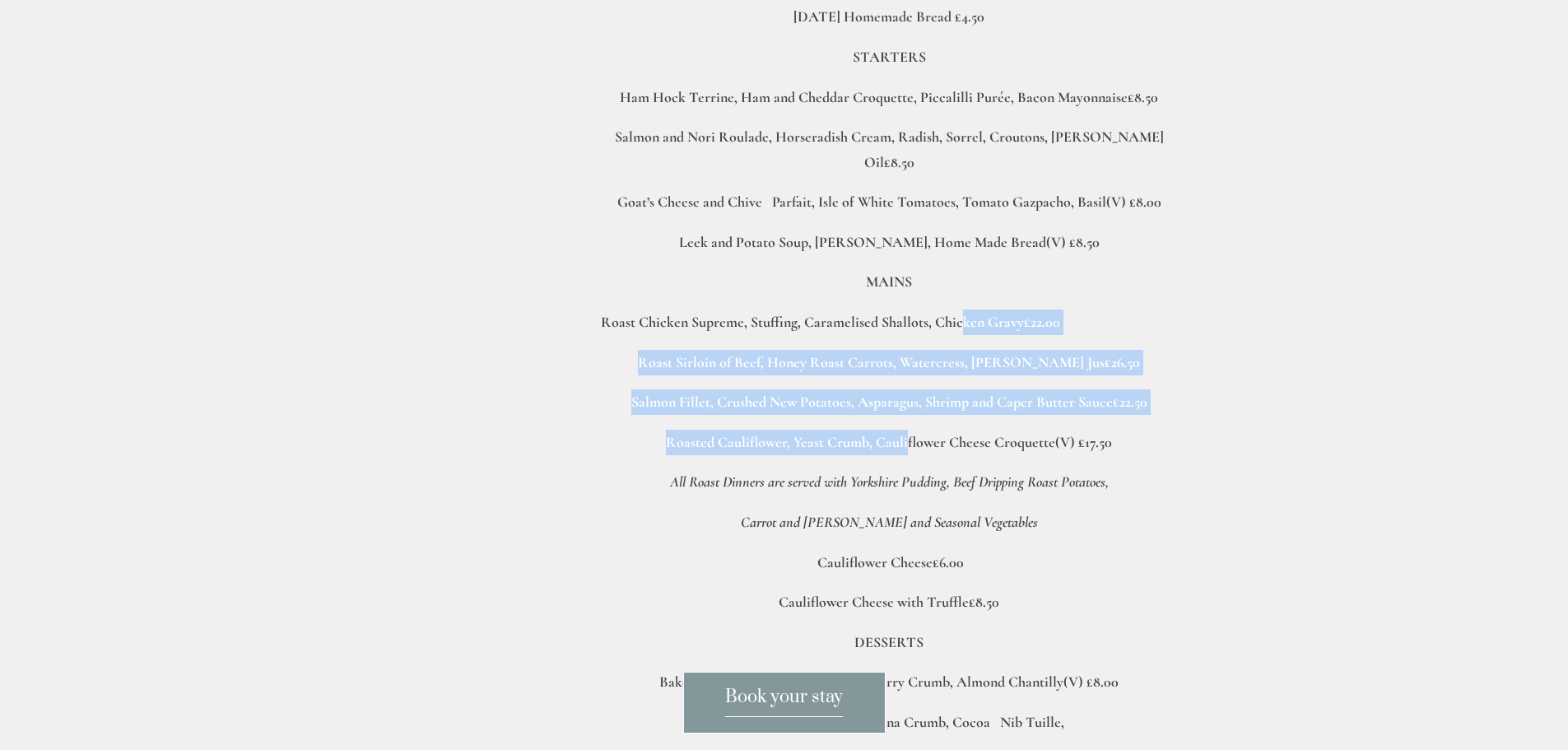
drag, startPoint x: 892, startPoint y: 294, endPoint x: 905, endPoint y: 391, distance: 97.9
click at [905, 391] on div "Sunday Lunch Menu Our Sunday Lunch Menu is available on Sundays from 12pm-2.30p…" at bounding box center [889, 400] width 577 height 1149
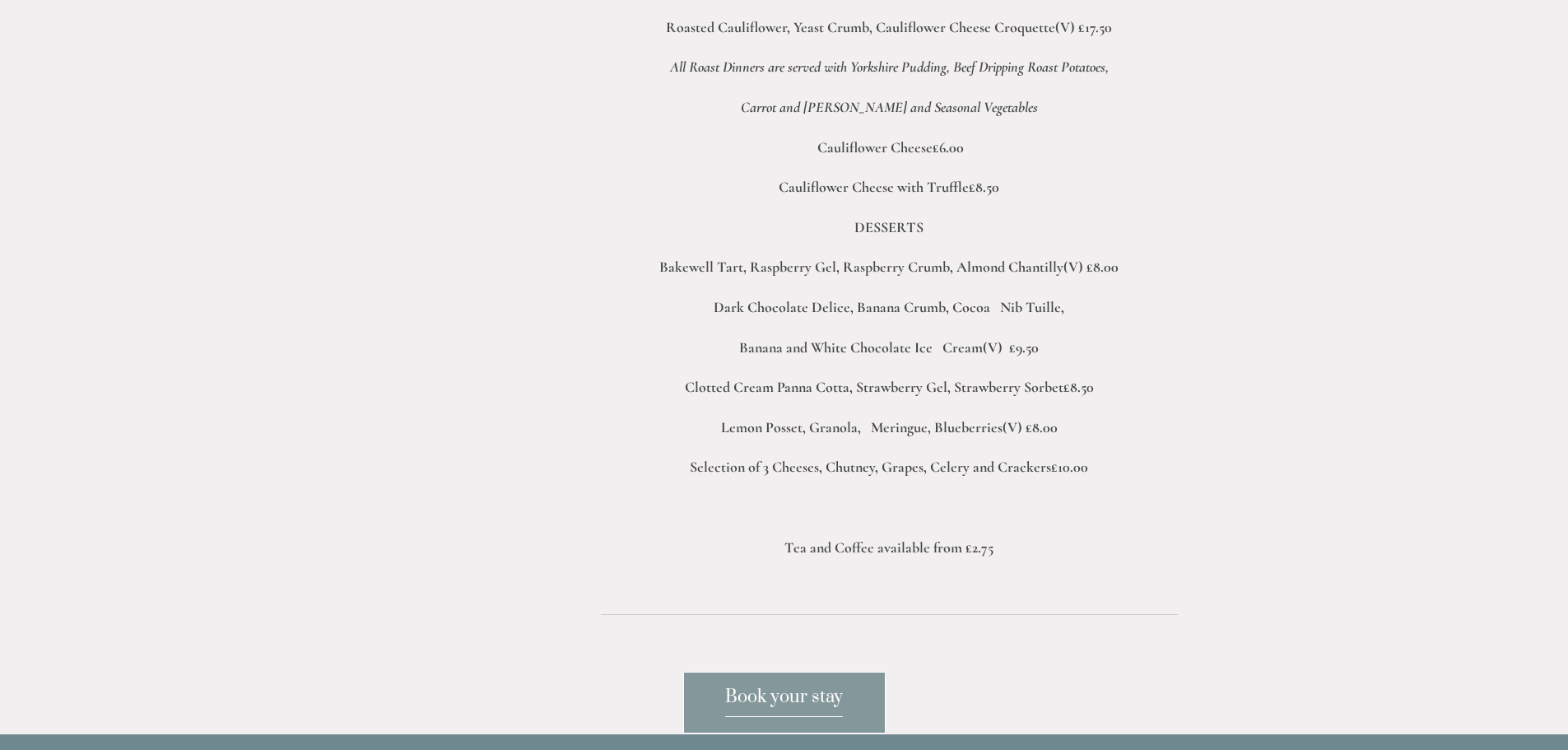
scroll to position [1234, 0]
